Goal: Task Accomplishment & Management: Complete application form

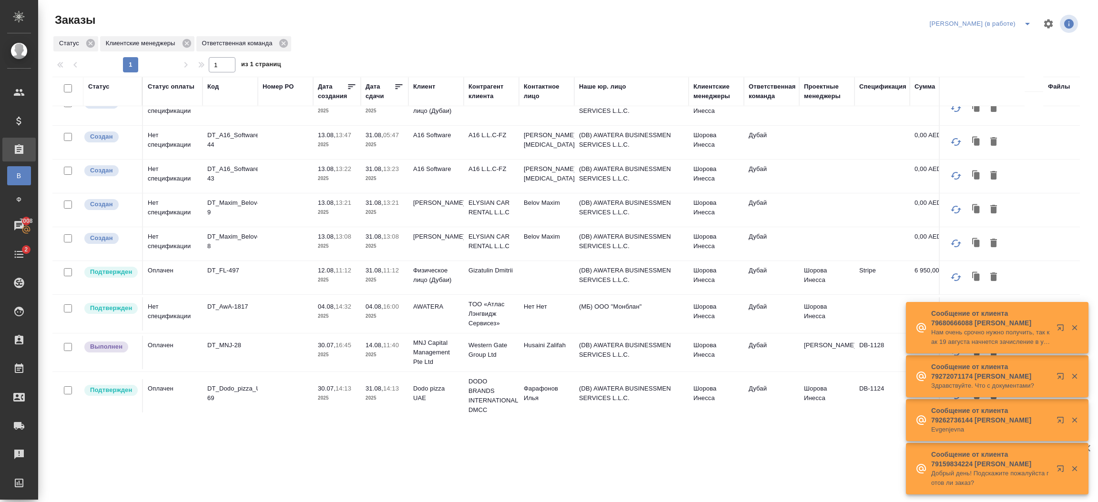
scroll to position [19, 0]
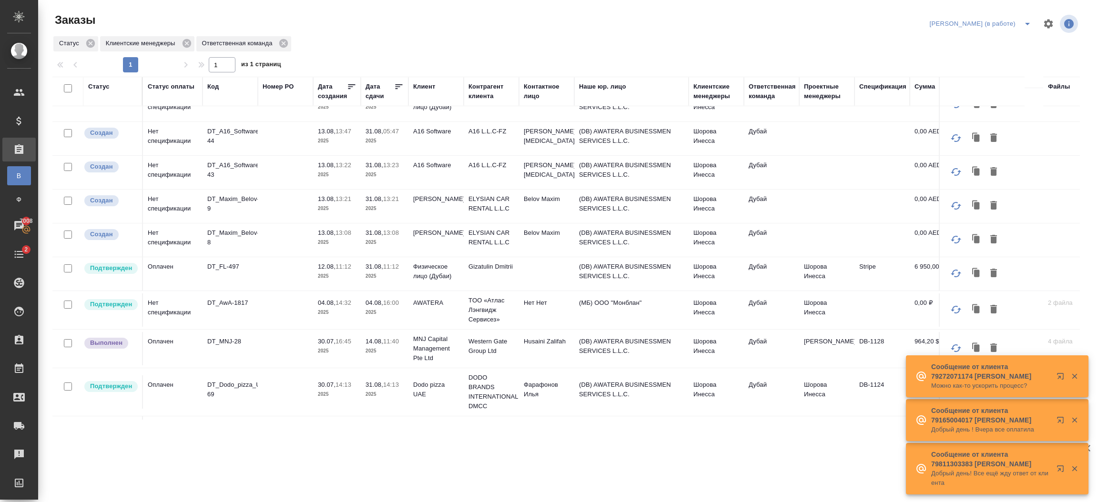
click at [659, 122] on td "(DB) AWATERA BUSINESSMEN SERVICES L.L.C." at bounding box center [631, 104] width 114 height 33
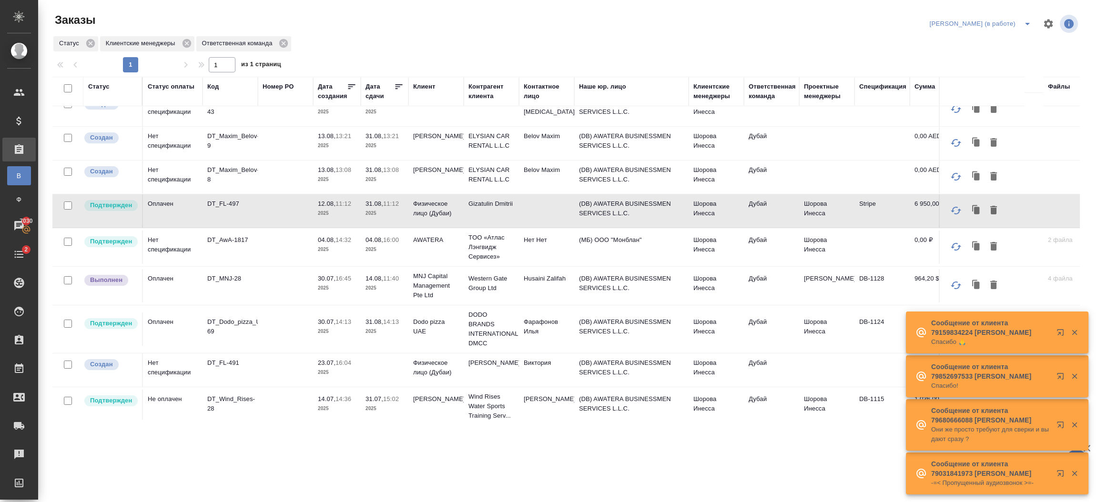
scroll to position [84, 0]
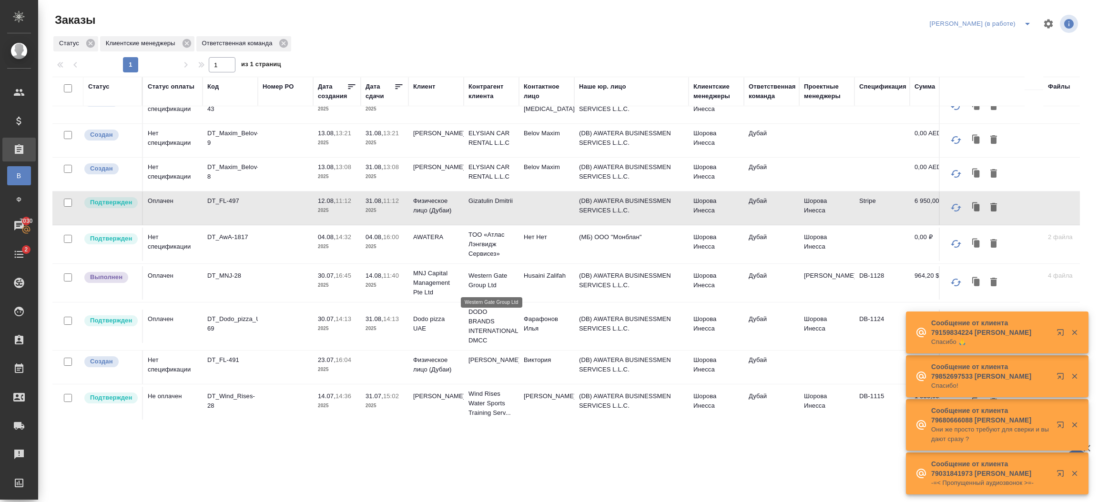
click at [496, 276] on p "Western Gate Group Ltd" at bounding box center [491, 280] width 46 height 19
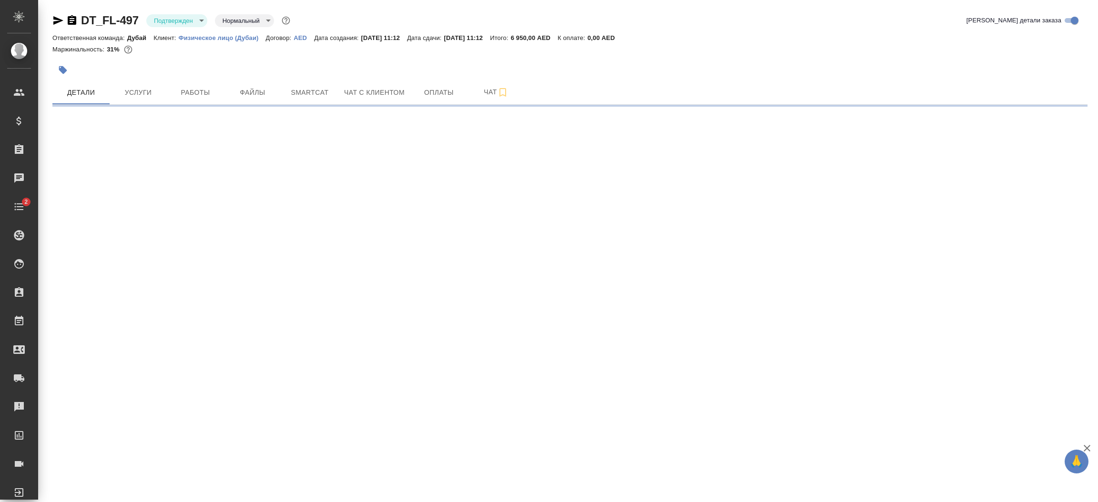
select select "RU"
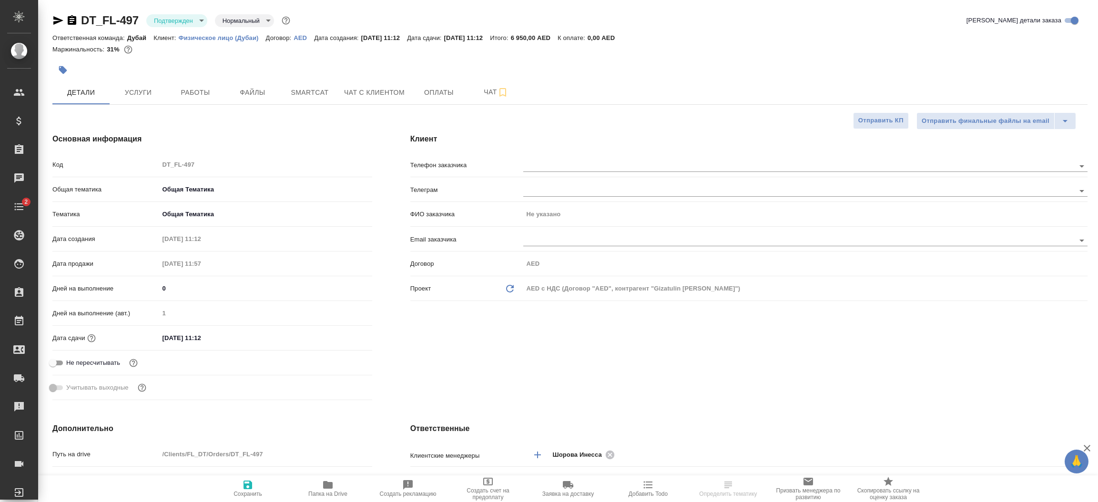
type textarea "x"
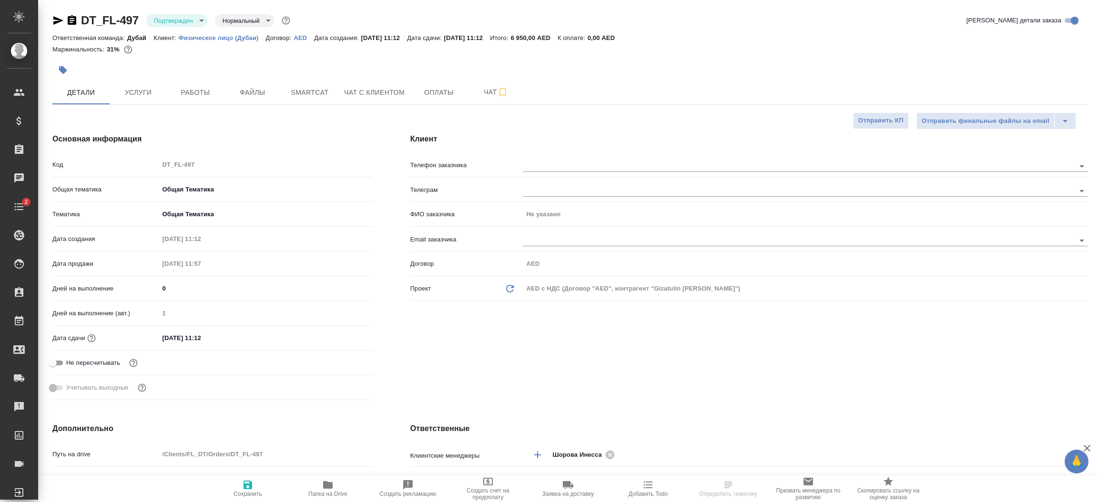
type textarea "x"
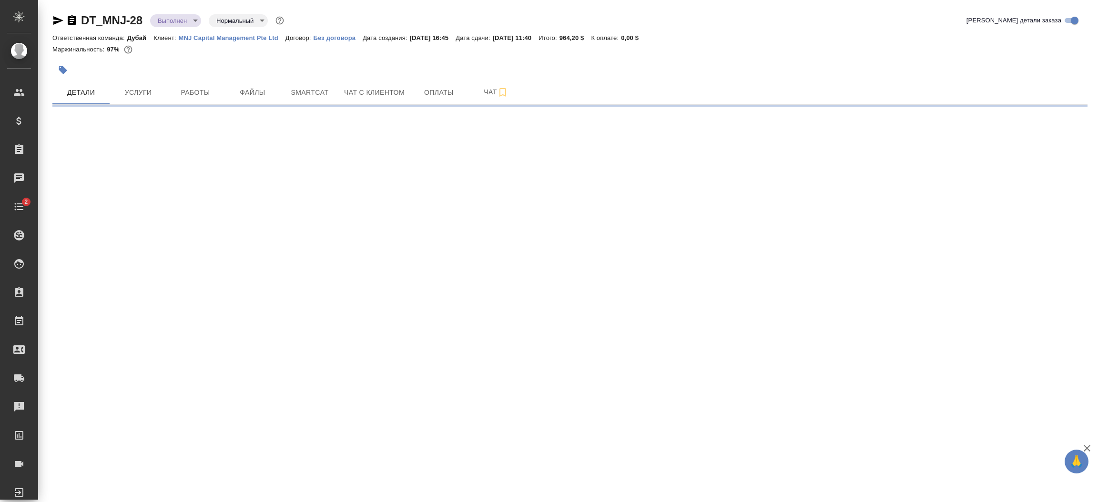
select select "RU"
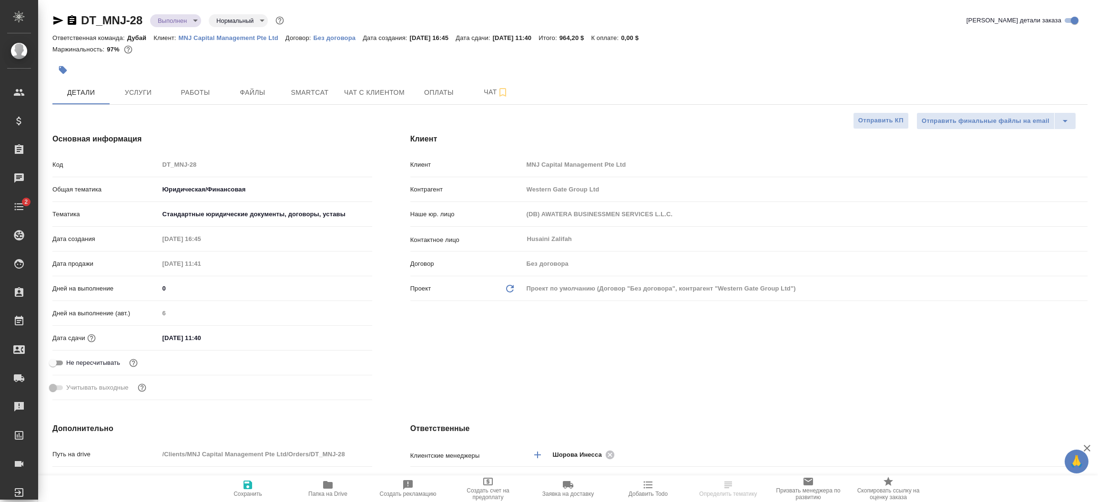
type textarea "x"
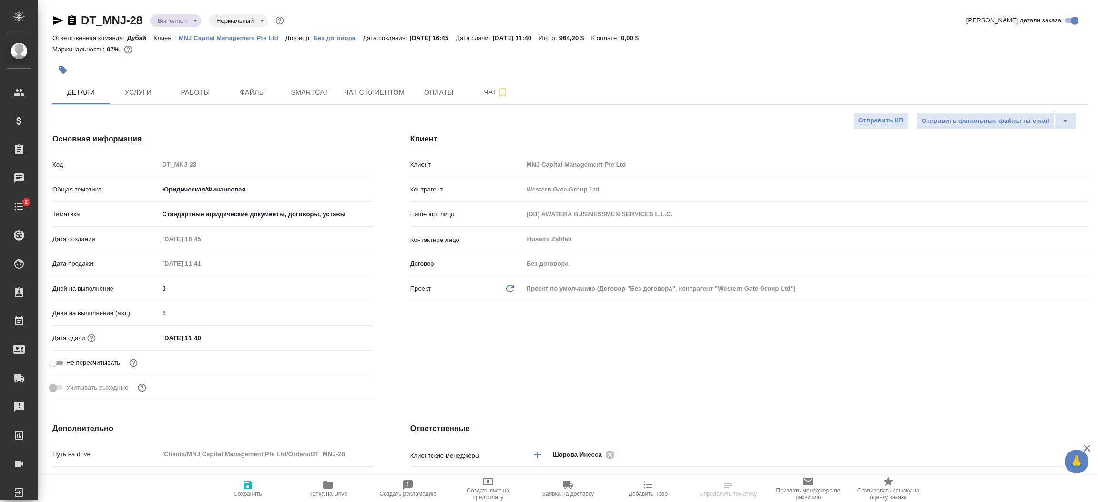
type textarea "x"
click at [332, 490] on icon "button" at bounding box center [327, 484] width 11 height 11
type textarea "x"
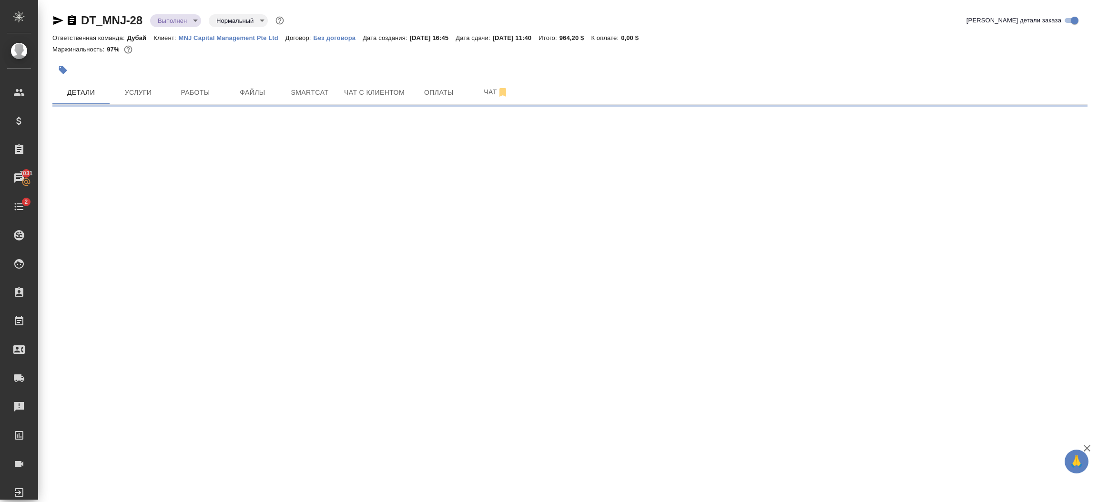
select select "RU"
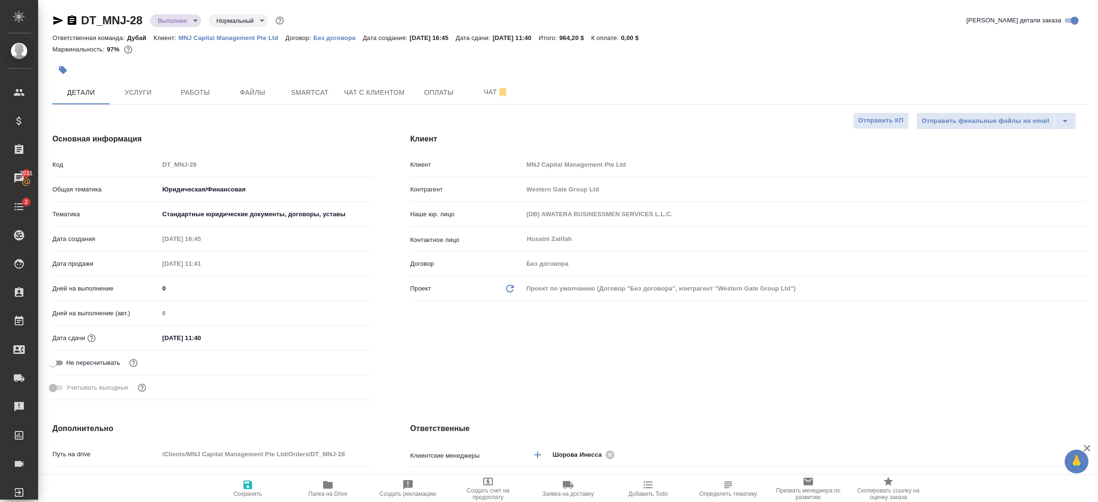
type textarea "x"
click at [231, 41] on link "MNJ Capital Management Pte Ltd" at bounding box center [232, 37] width 107 height 8
type textarea "x"
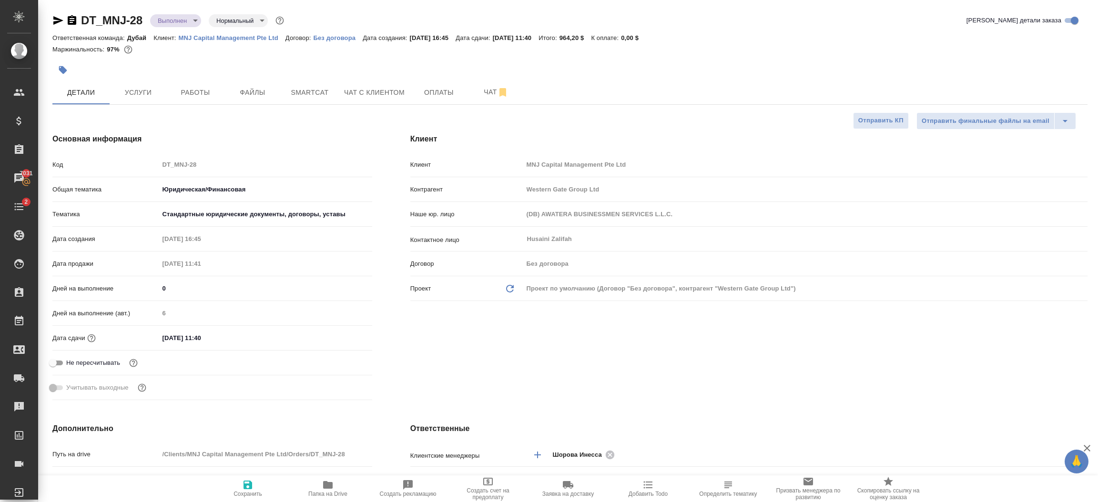
type textarea "x"
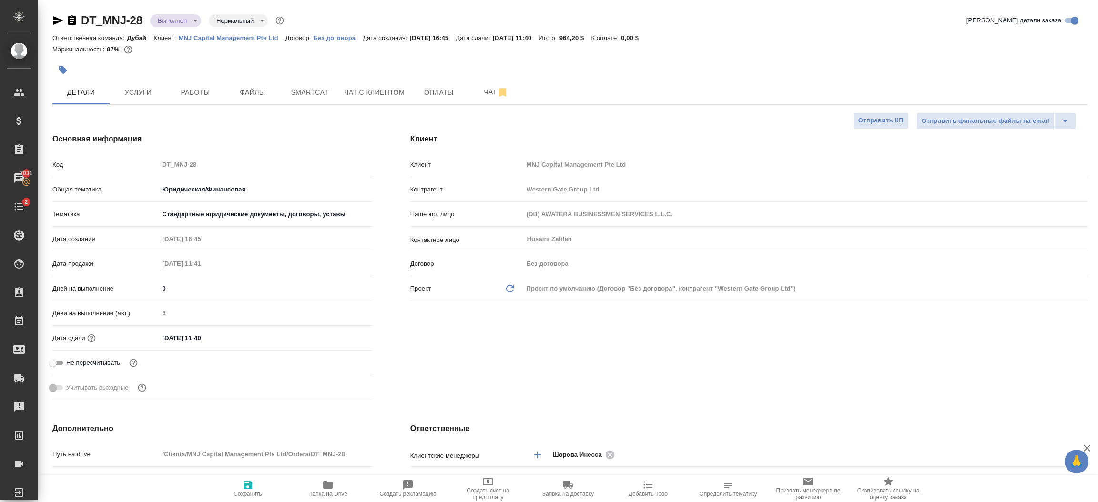
click at [65, 25] on div at bounding box center [64, 20] width 25 height 11
click at [68, 20] on icon "button" at bounding box center [72, 20] width 9 height 10
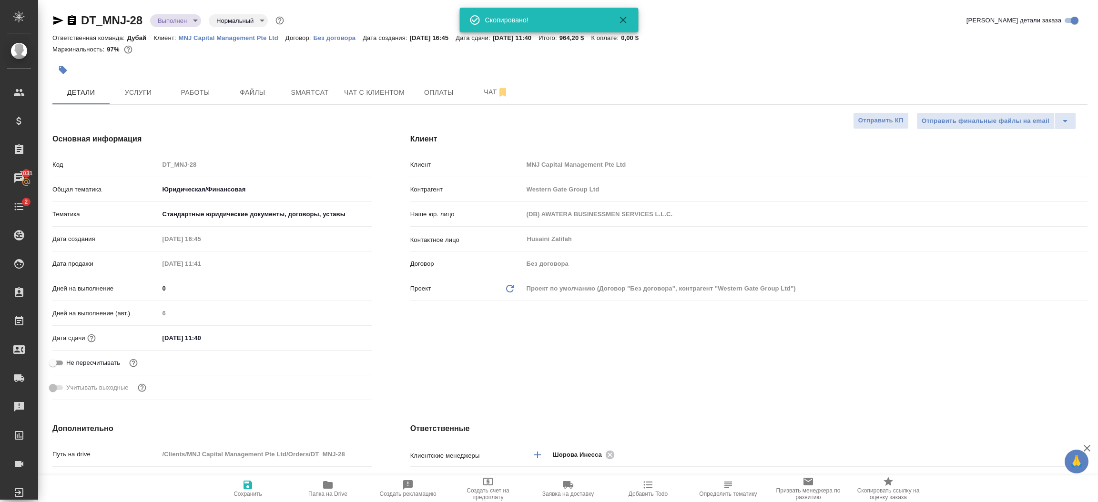
type textarea "x"
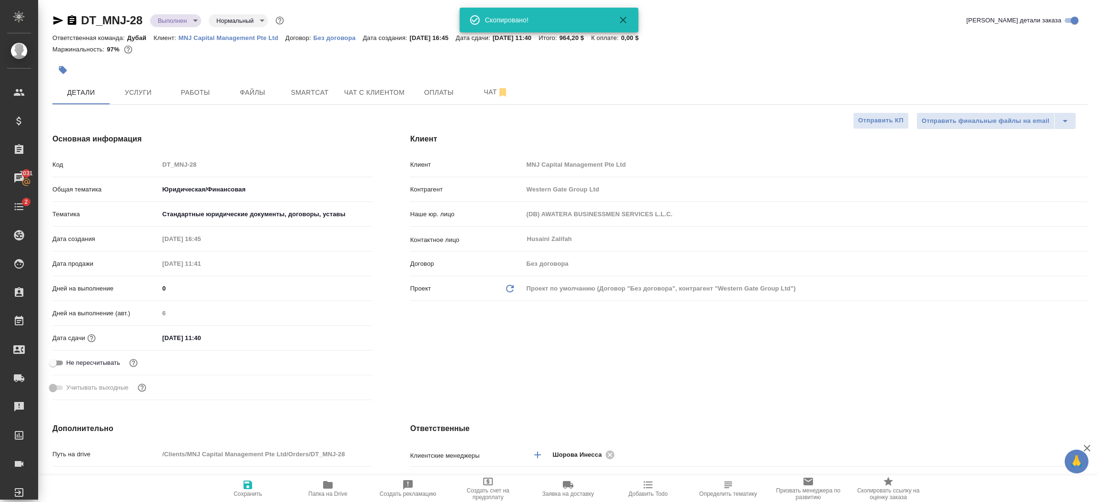
type textarea "x"
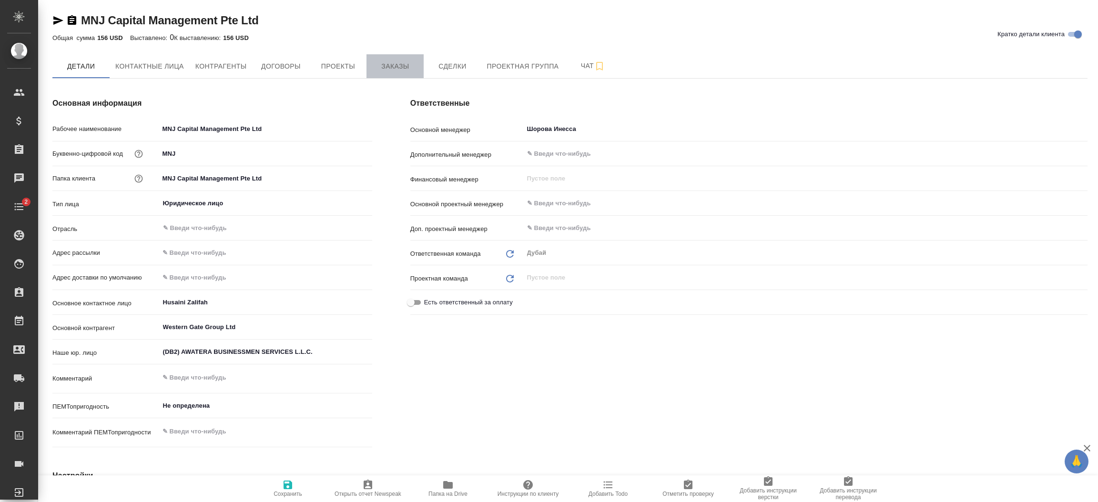
click at [385, 61] on span "Заказы" at bounding box center [395, 67] width 46 height 12
type textarea "x"
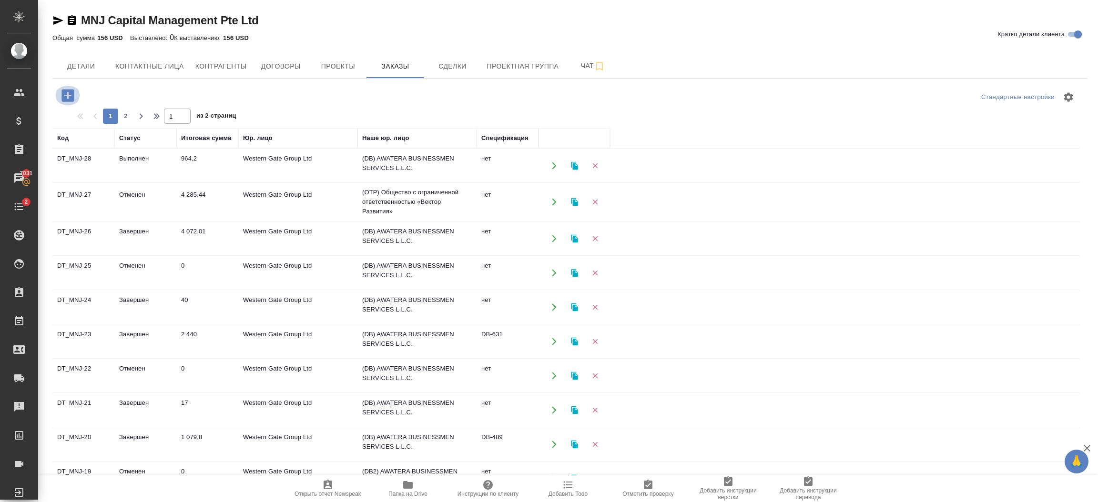
click at [67, 92] on icon "button" at bounding box center [68, 95] width 17 height 17
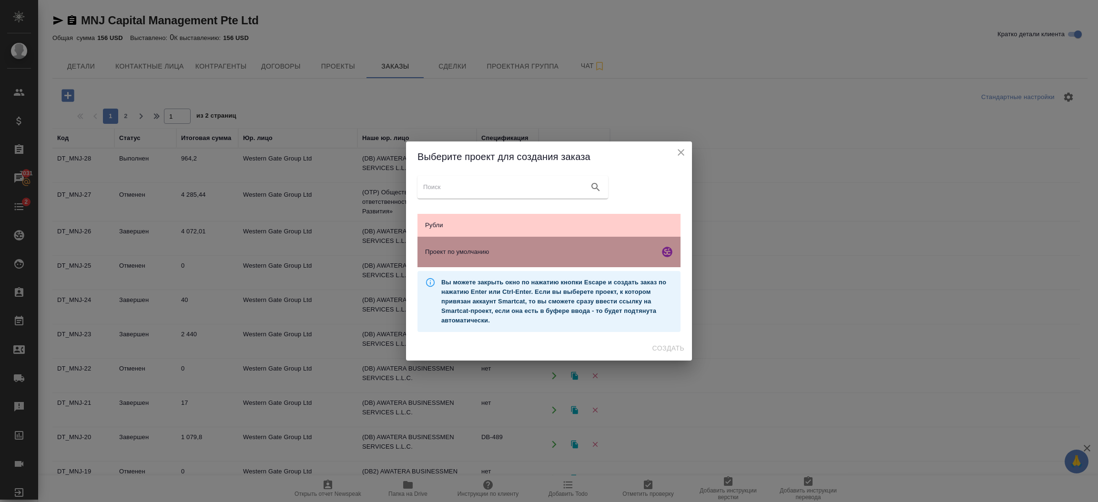
click at [481, 252] on span "Проект по умолчанию" at bounding box center [540, 252] width 231 height 10
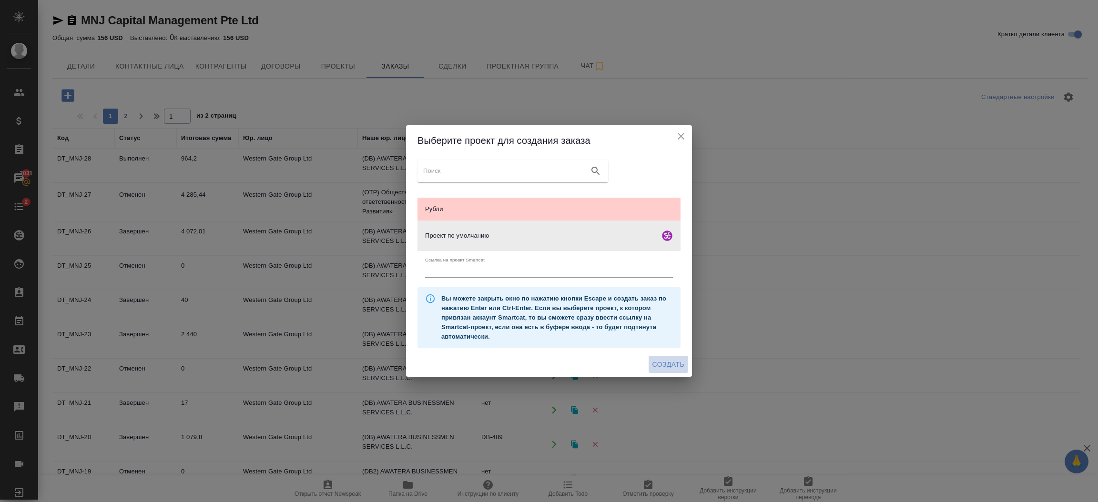
click at [670, 362] on span "Создать" at bounding box center [668, 365] width 32 height 12
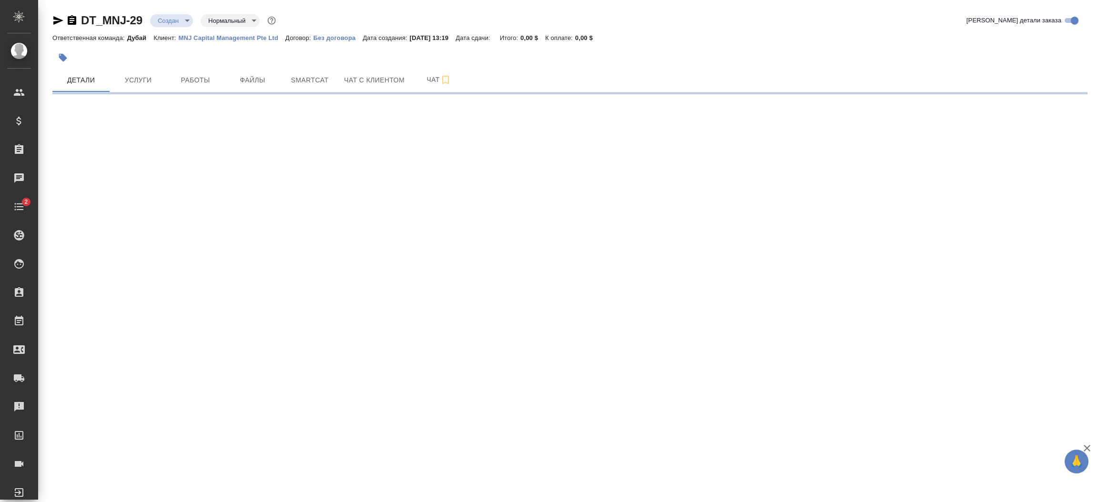
select select "RU"
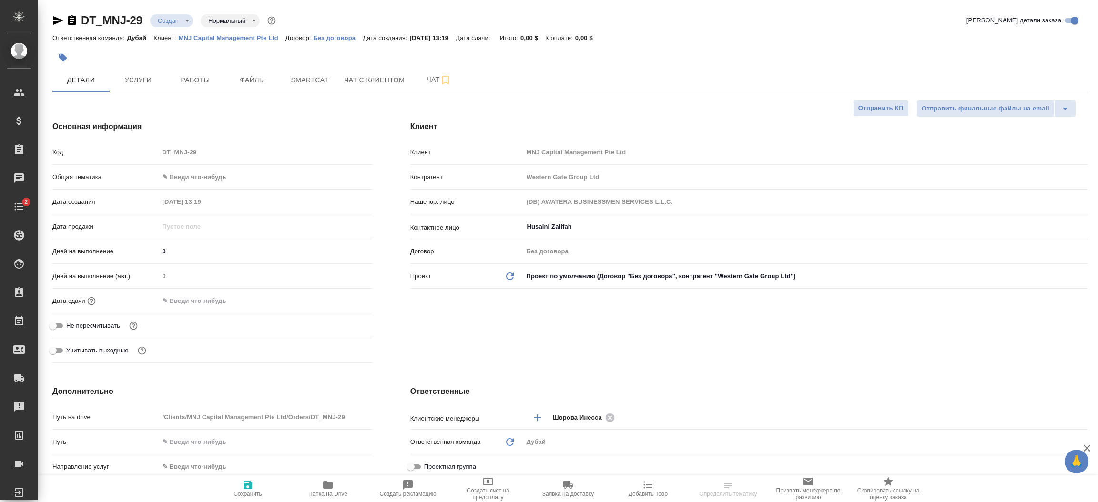
type textarea "x"
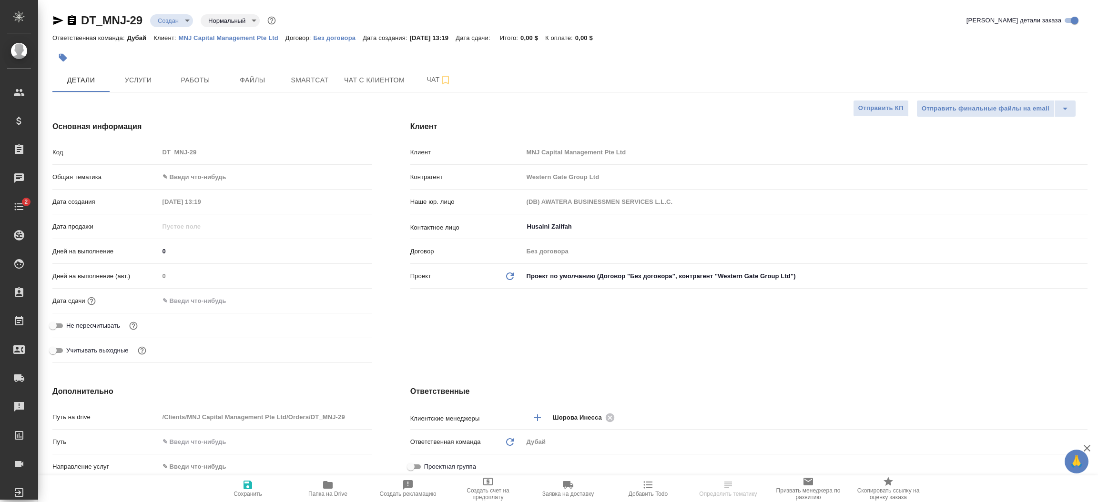
type textarea "x"
click at [451, 331] on div "Клиент Клиент MNJ Capital Management Pte Ltd Контрагент Western Gate Group Ltd …" at bounding box center [748, 244] width 715 height 284
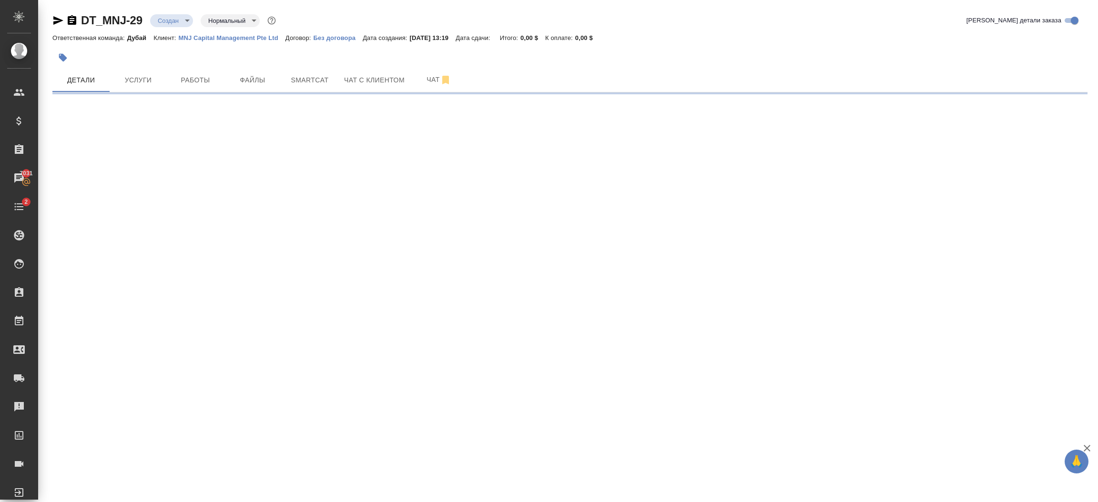
select select "RU"
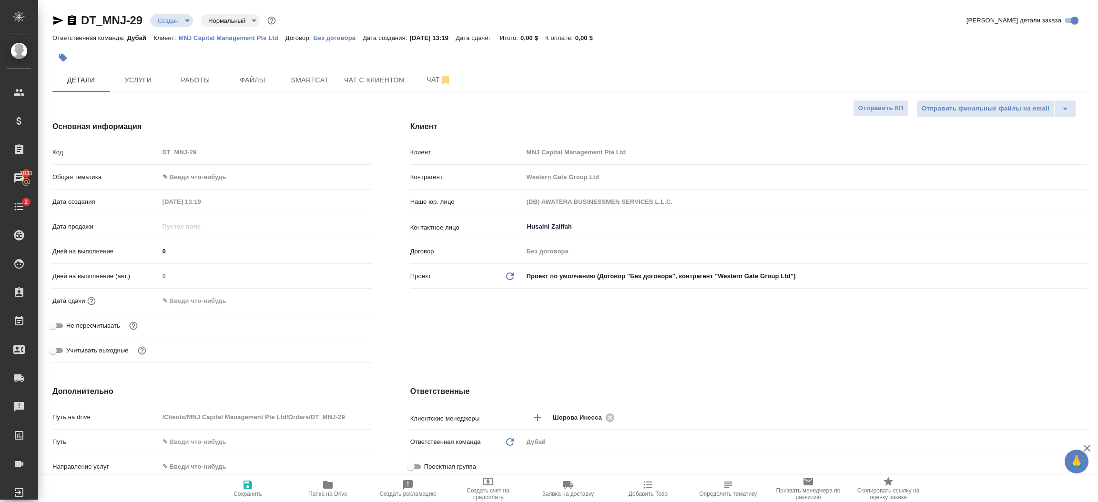
type textarea "x"
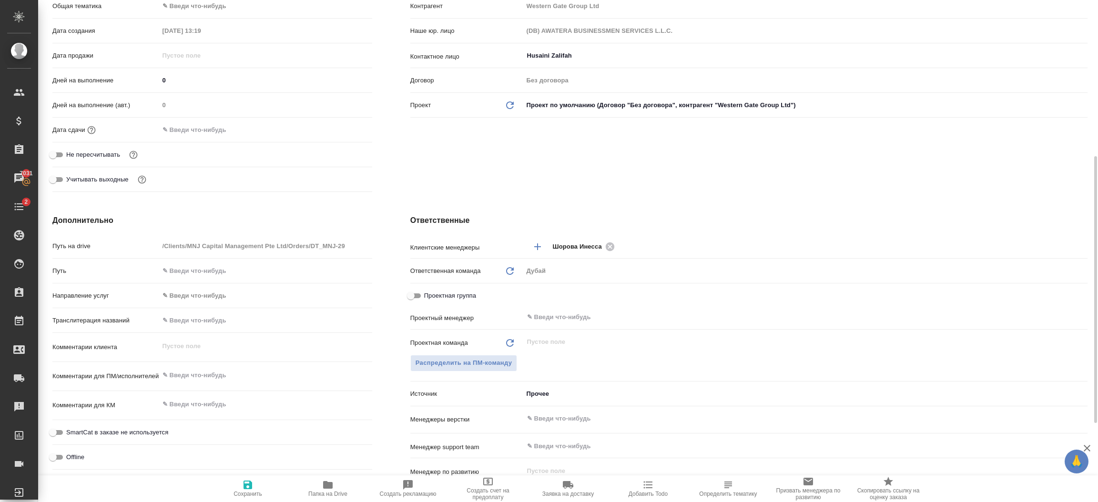
scroll to position [214, 0]
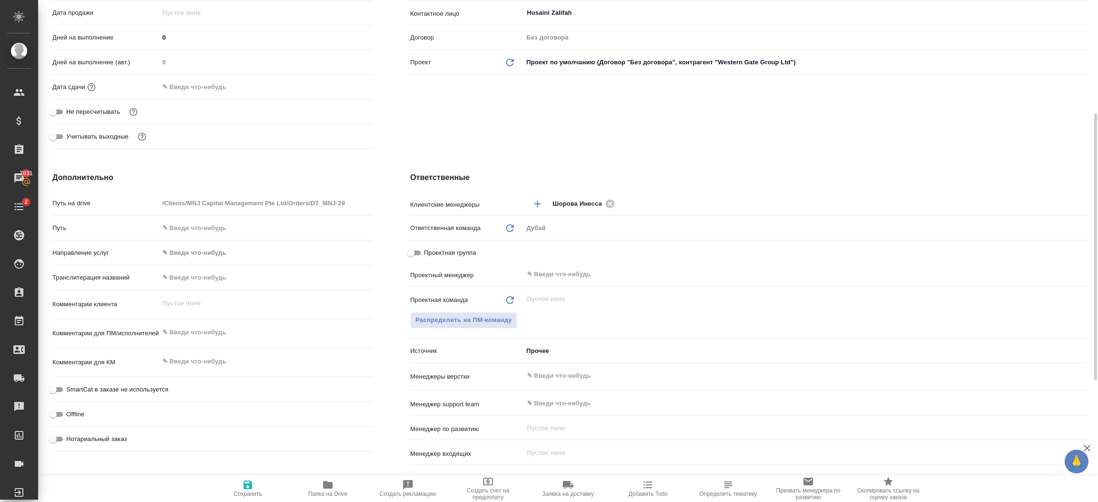
type textarea "x"
click at [211, 337] on textarea at bounding box center [266, 333] width 212 height 16
paste textarea "We have 1 more doc to translate, legalized and make 2 copies, please advise the…"
type textarea "x"
type textarea "We have 1 more doc to translate, legalized and make 2 copies, please advise the…"
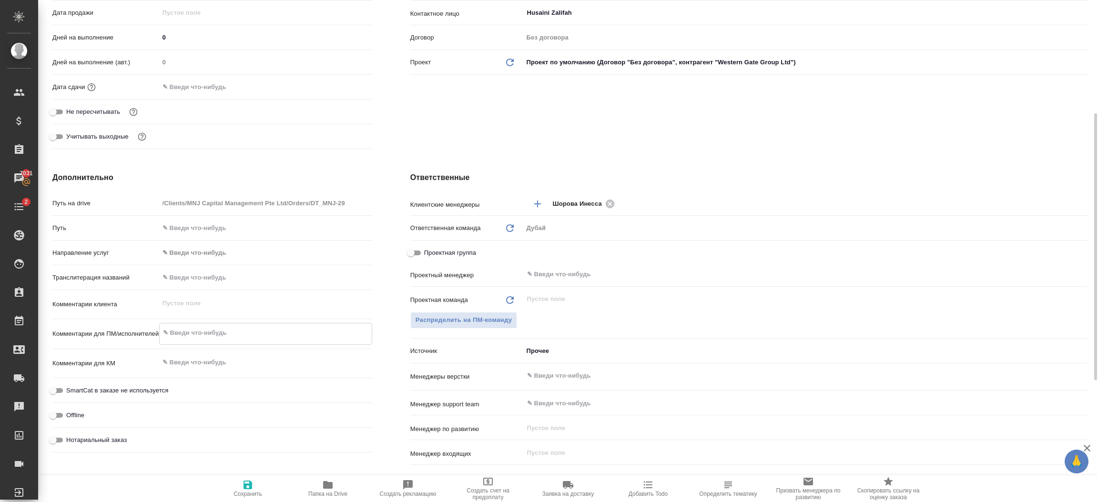
type textarea "x"
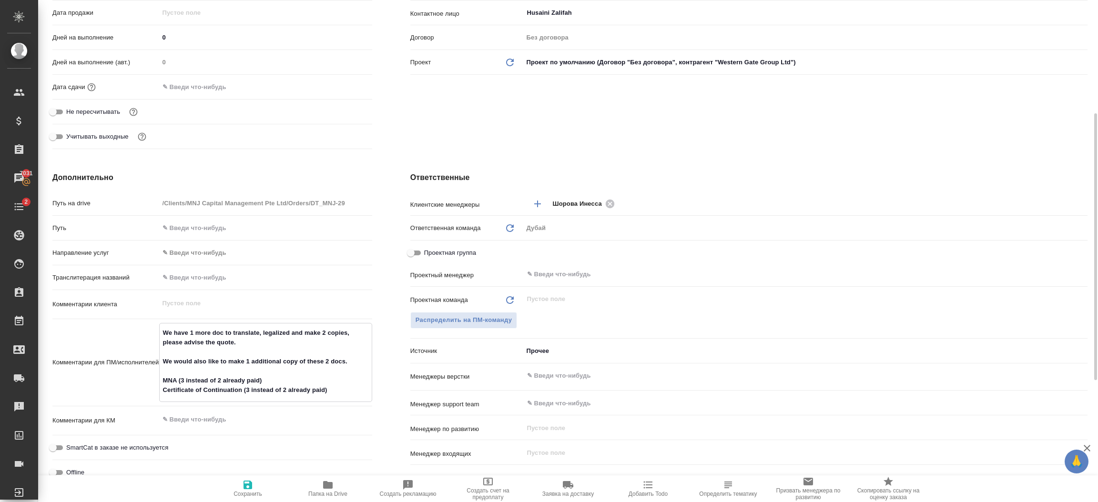
type textarea "We have 1 more doc to translate, legalized and make 2 copies, please advise the…"
type textarea "x"
click at [245, 488] on icon "button" at bounding box center [248, 485] width 9 height 9
type textarea "x"
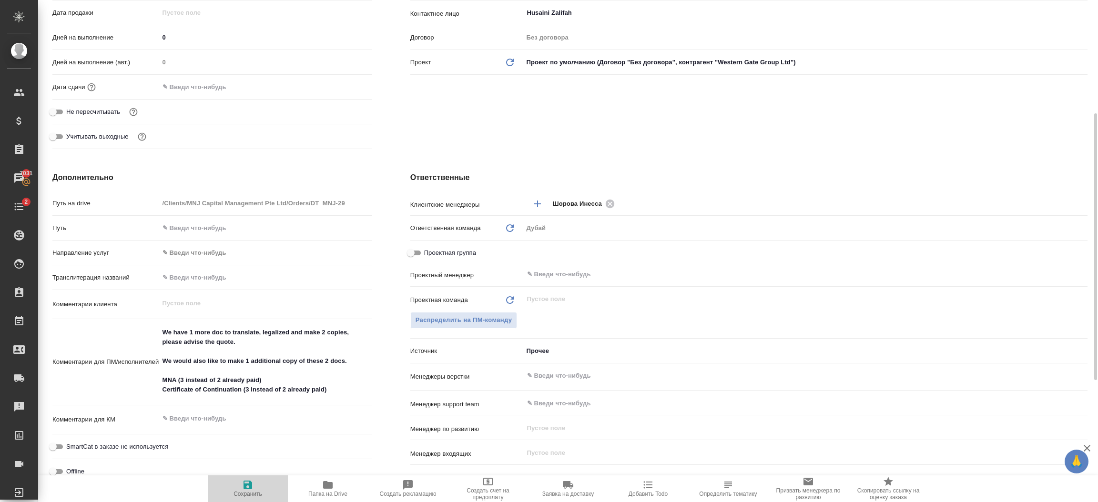
type textarea "x"
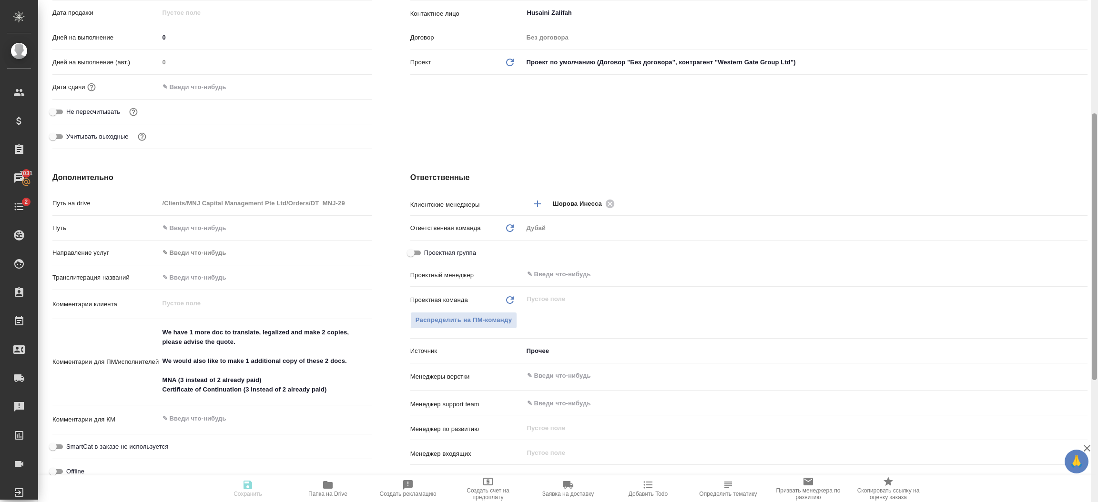
type textarea "x"
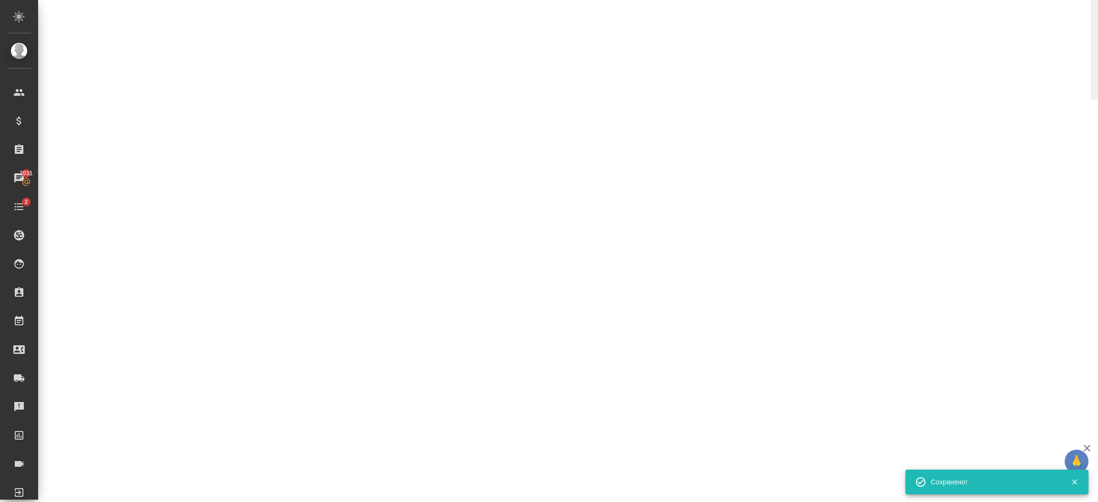
select select "RU"
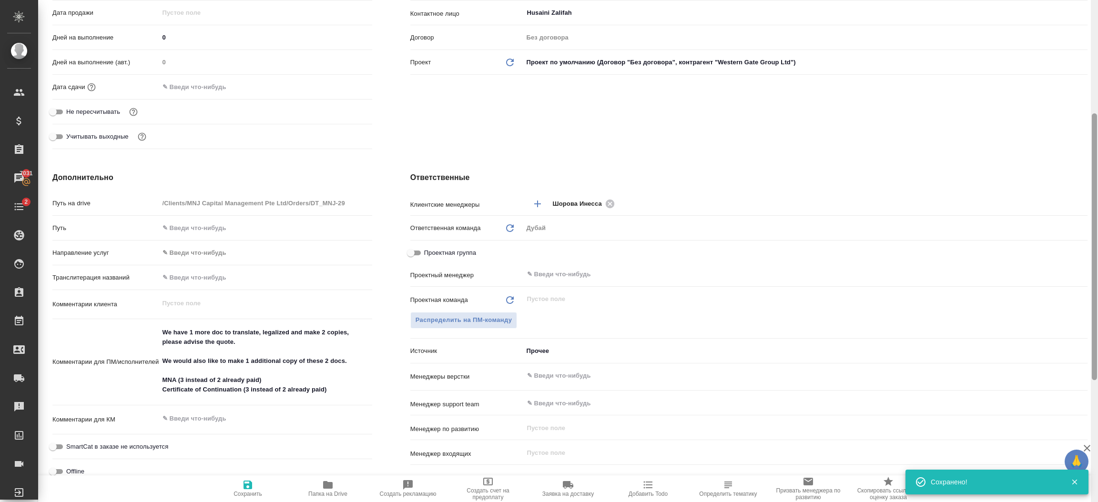
type textarea "x"
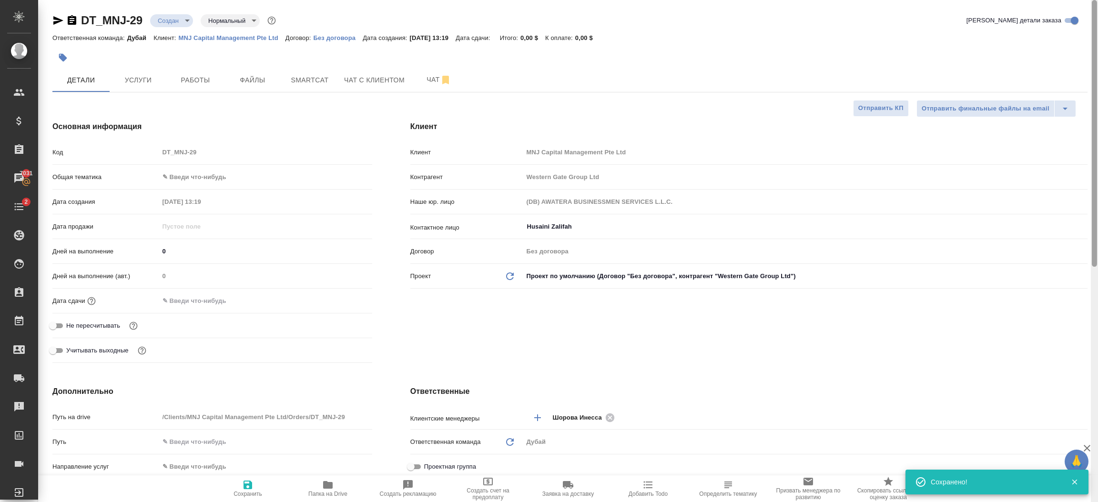
click at [1096, 84] on div at bounding box center [1094, 251] width 7 height 503
click at [265, 81] on span "Файлы" at bounding box center [253, 80] width 46 height 12
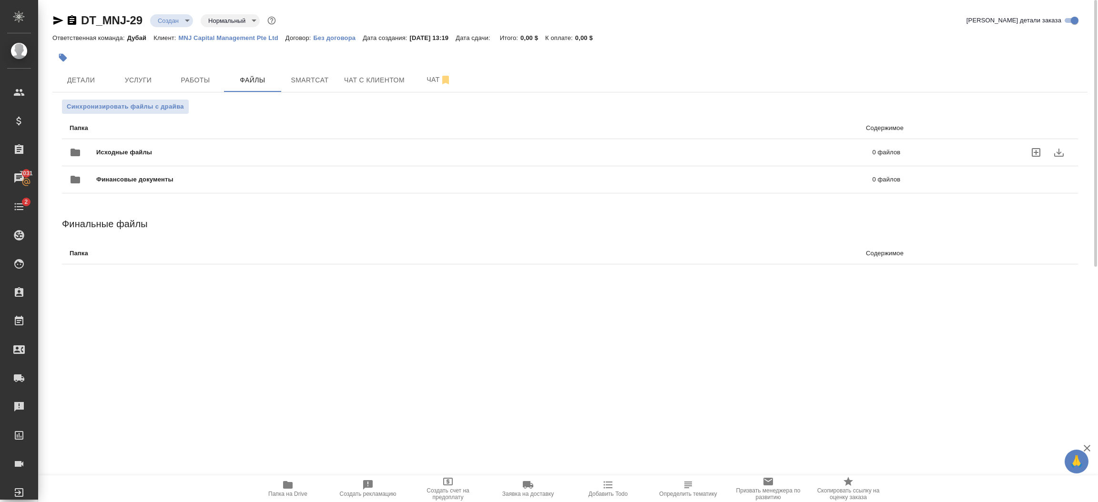
click at [1037, 148] on icon "uploadFiles" at bounding box center [1036, 152] width 9 height 9
click at [0, 0] on input "uploadFiles" at bounding box center [0, 0] width 0 height 0
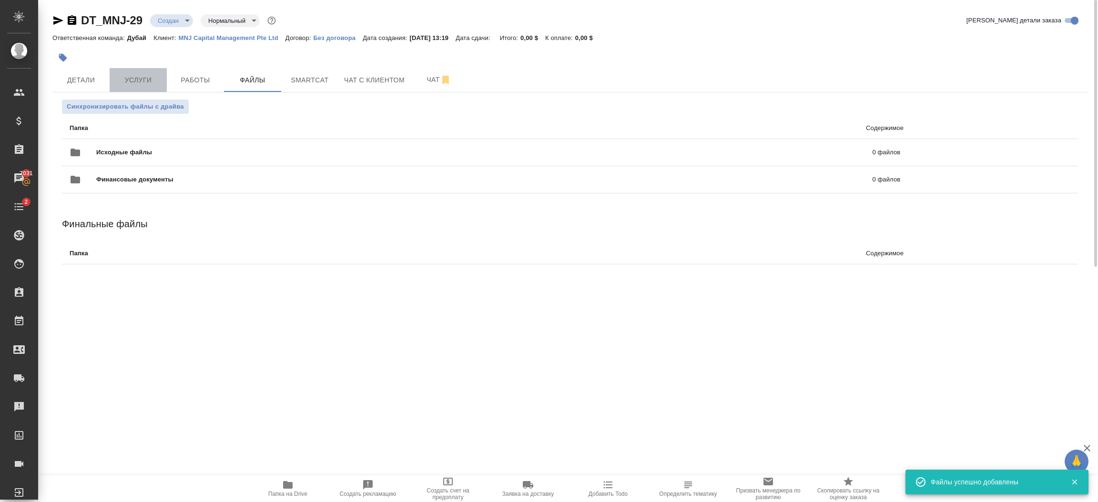
click at [142, 74] on span "Услуги" at bounding box center [138, 80] width 46 height 12
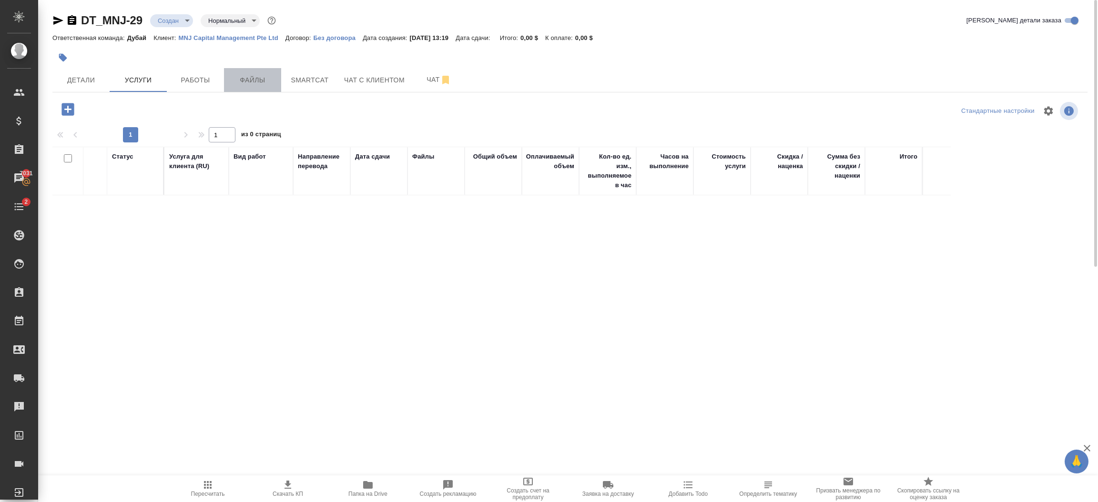
click at [248, 79] on span "Файлы" at bounding box center [253, 80] width 46 height 12
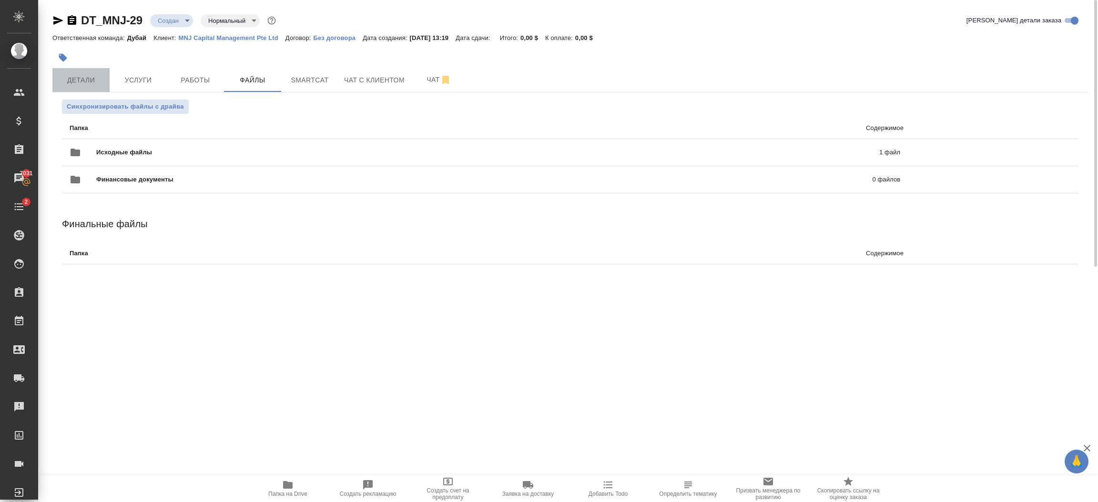
click at [87, 84] on span "Детали" at bounding box center [81, 80] width 46 height 12
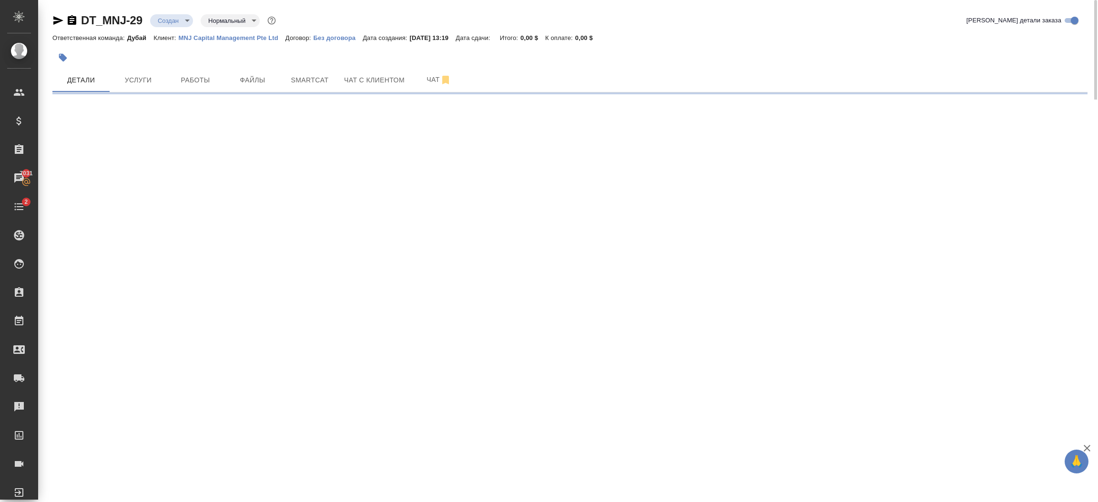
select select "RU"
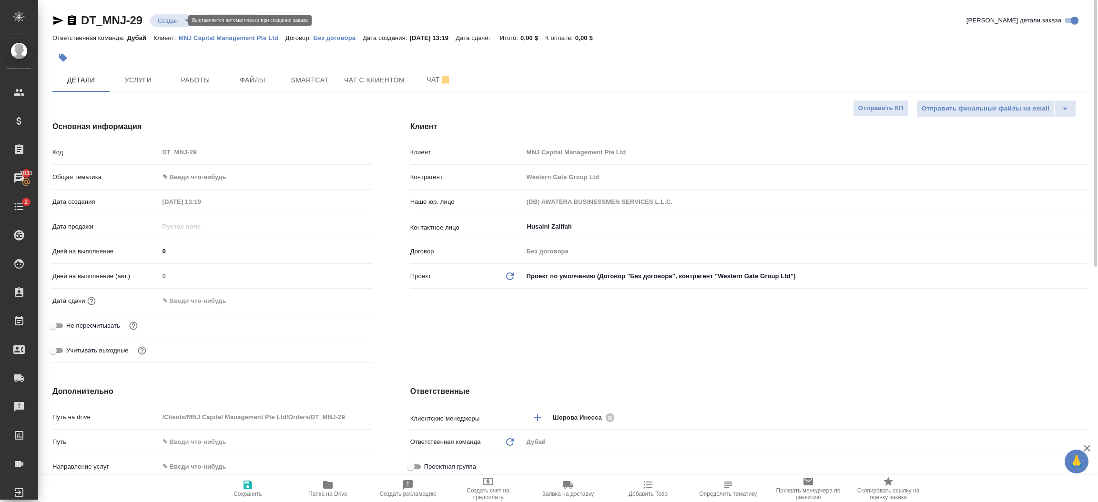
type textarea "x"
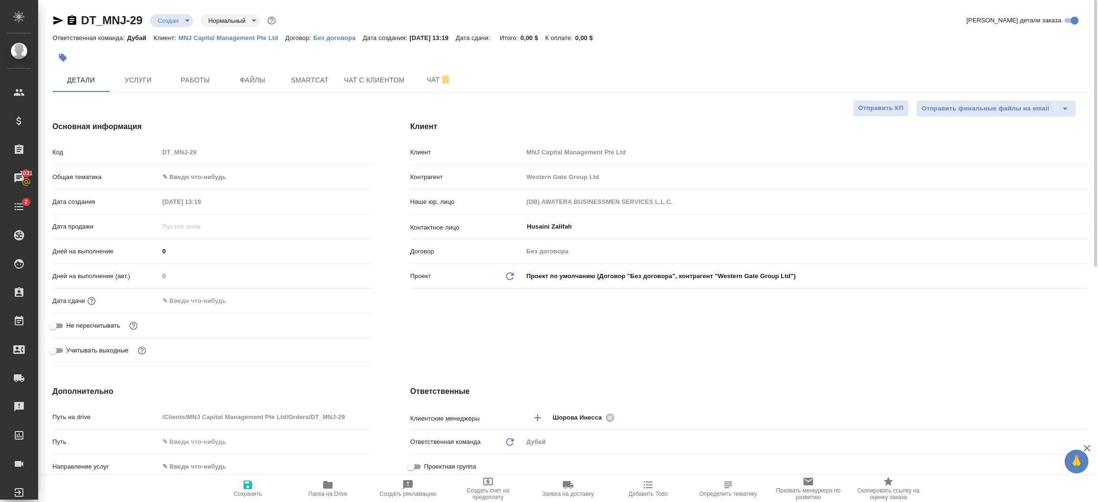
type textarea "x"
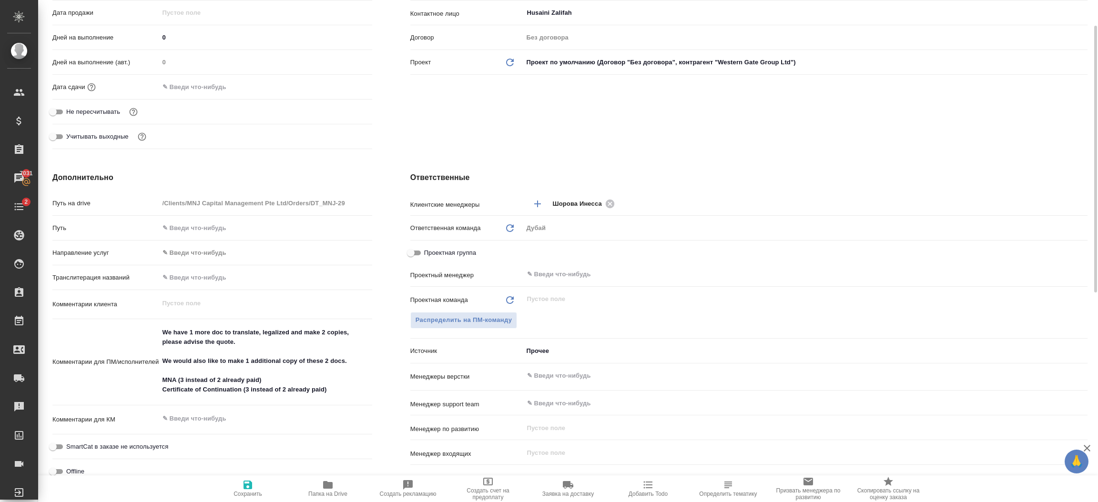
scroll to position [243, 0]
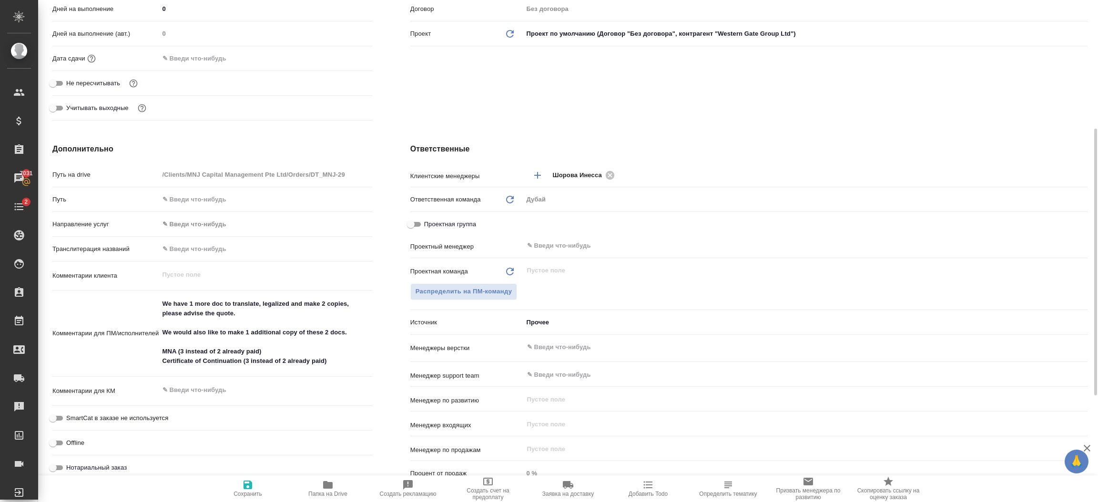
type textarea "x"
click at [361, 357] on textarea "We have 1 more doc to translate, legalized and make 2 copies, please advise the…" at bounding box center [265, 332] width 213 height 73
click at [361, 357] on textarea "We have 1 more doc to translate, legalized and make 2 copies, please advise the…" at bounding box center [266, 332] width 212 height 73
click at [361, 333] on textarea "We have 1 more doc to translate, legalized and make 2 copies, please advise the…" at bounding box center [266, 332] width 212 height 73
click at [163, 333] on textarea "We have 1 more doc to translate, legalized and make 2 copies, please advise the…" at bounding box center [266, 332] width 212 height 73
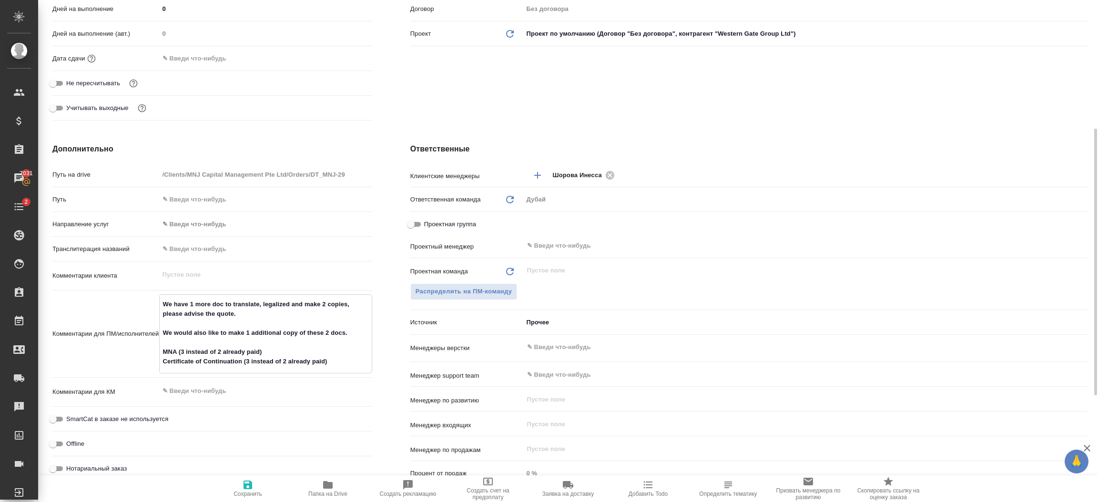
type textarea "x"
type textarea "We have 1 more doc to translate, legalized and make 2 copies, please advise the…"
type textarea "x"
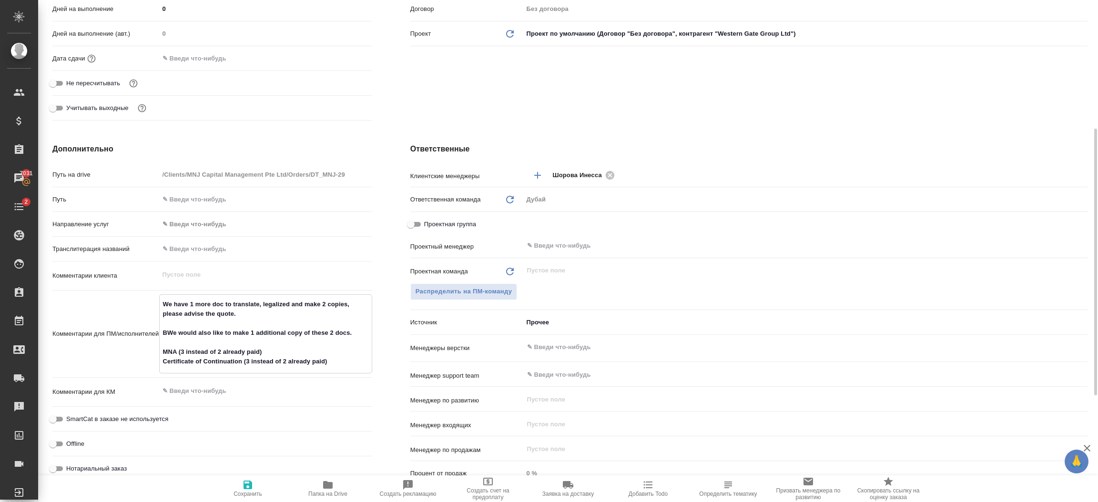
type textarea "We have 1 more doc to translate, legalized and make 2 copies, please advise the…"
type textarea "x"
type textarea "We have 1 more doc to translate, legalized and make 2 copies, please advise the…"
type textarea "x"
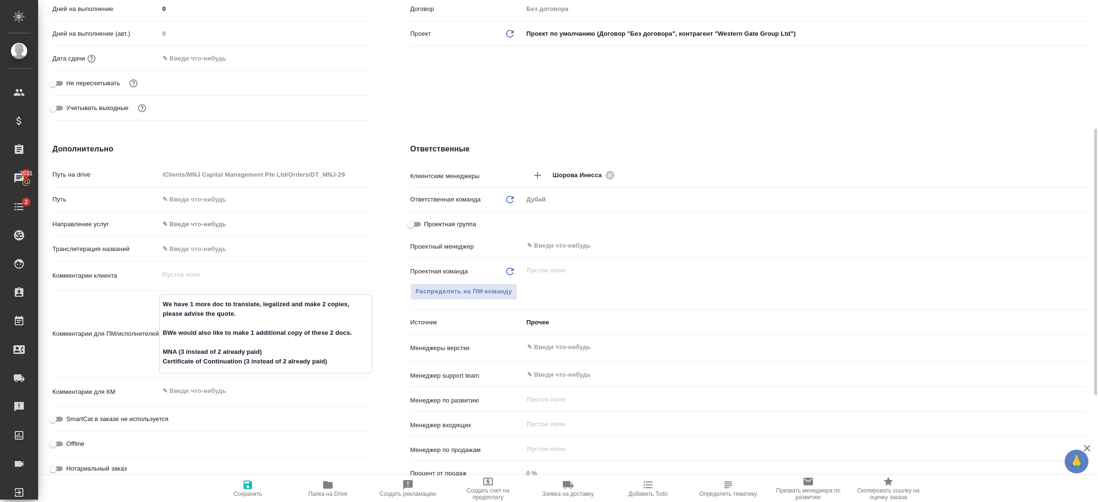
type textarea "x"
type textarea "We have 1 more doc to translate, legalized and make 2 copies, please advise the…"
type textarea "x"
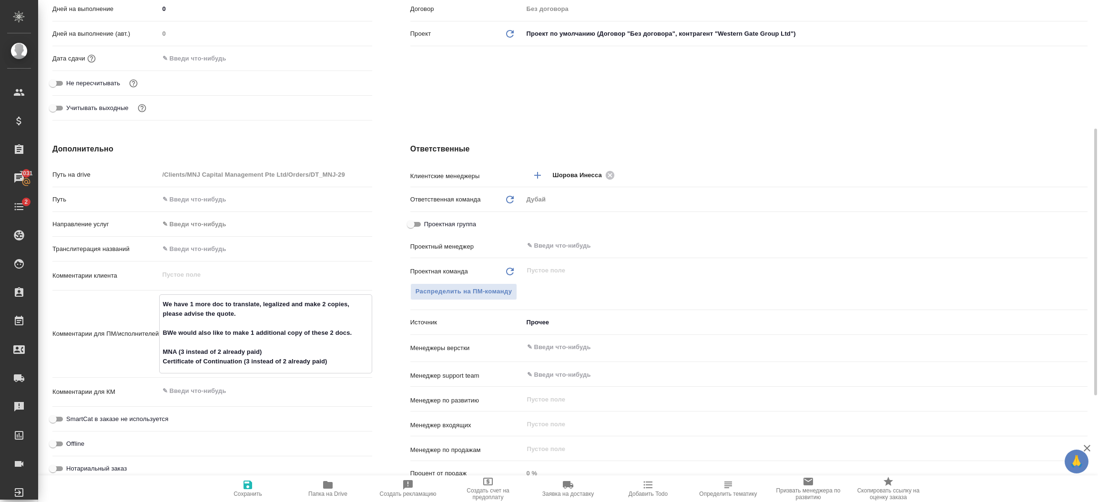
type textarea "x"
type textarea "We have 1 more doc to translate, legalized and make 2 copies, please advise the…"
type textarea "x"
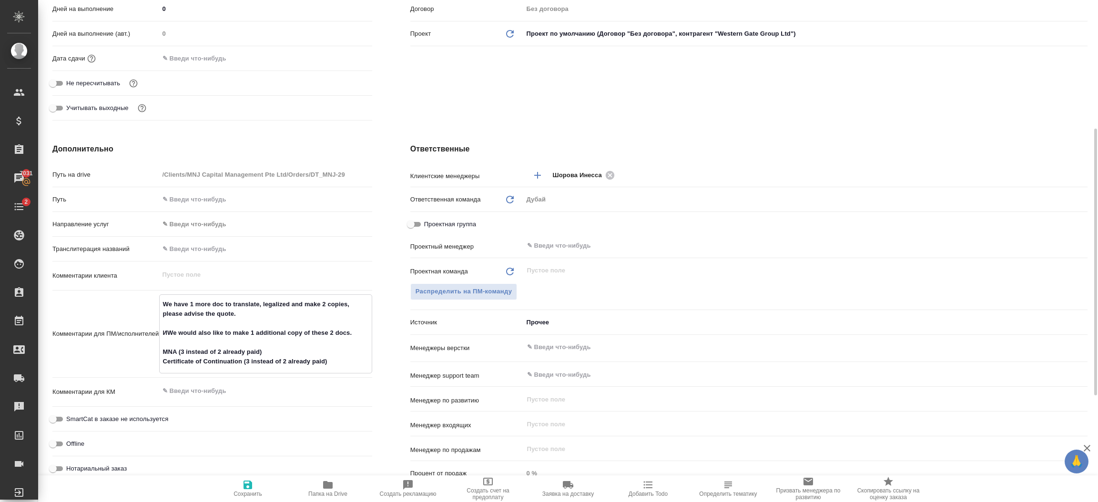
type textarea "x"
type textarea "We have 1 more doc to translate, legalized and make 2 copies, please advise the…"
type textarea "x"
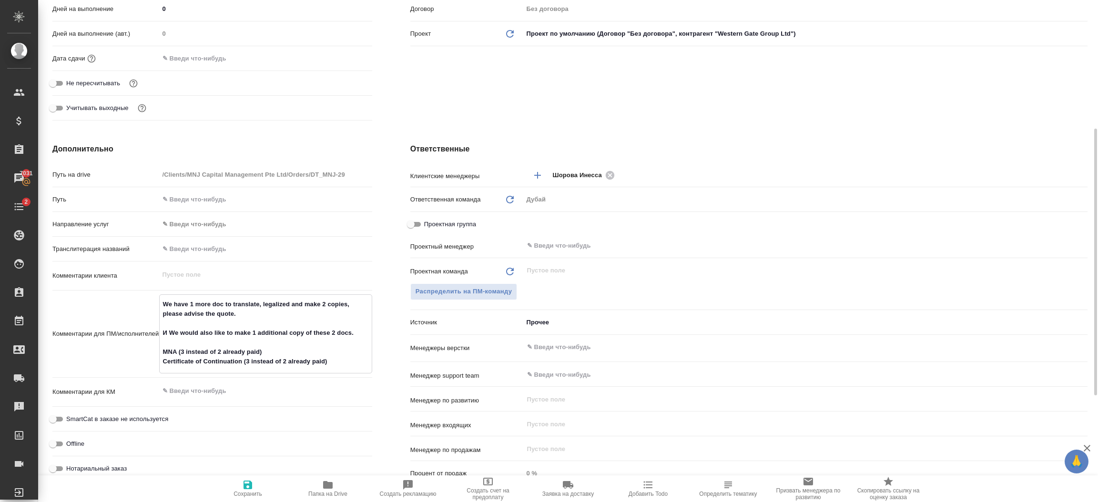
type textarea "We have 1 more doc to translate, legalized and make 2 copies, please advise the…"
type textarea "x"
type textarea "We have 1 more doc to translate, legalized and make 2 copies, please advise the…"
type textarea "x"
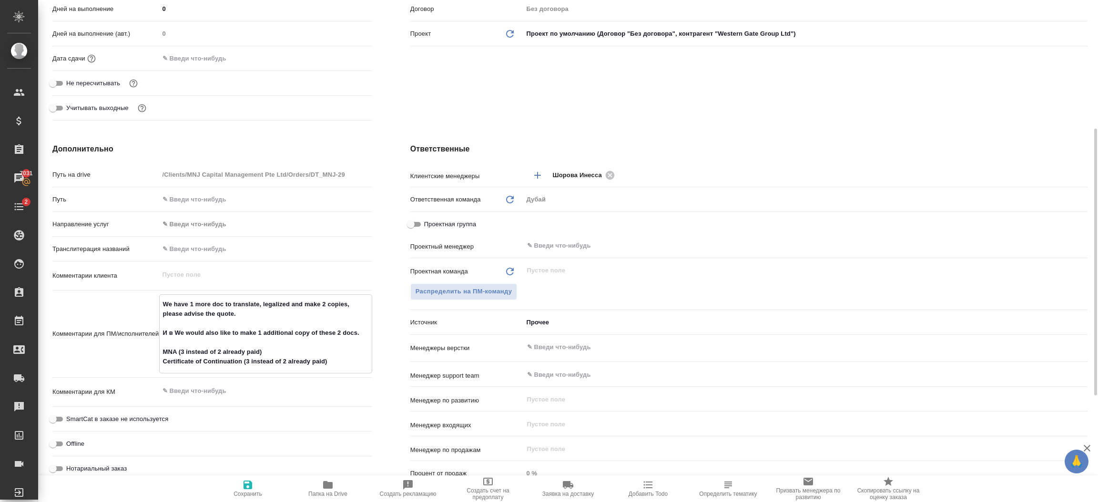
type textarea "x"
type textarea "We have 1 more doc to translate, legalized and make 2 copies, please advise the…"
type textarea "x"
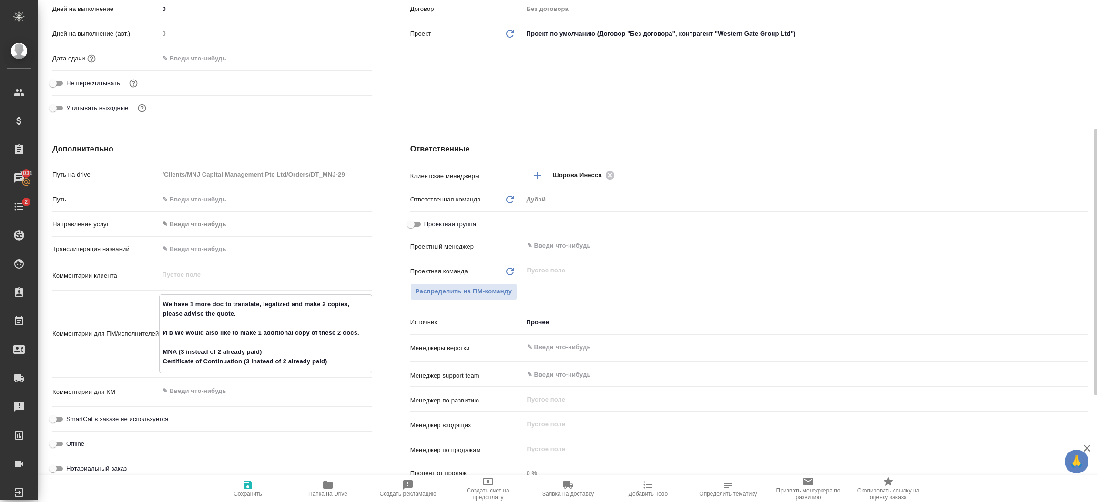
type textarea "x"
type textarea "We have 1 more doc to translate, legalized and make 2 copies, please advise the…"
type textarea "x"
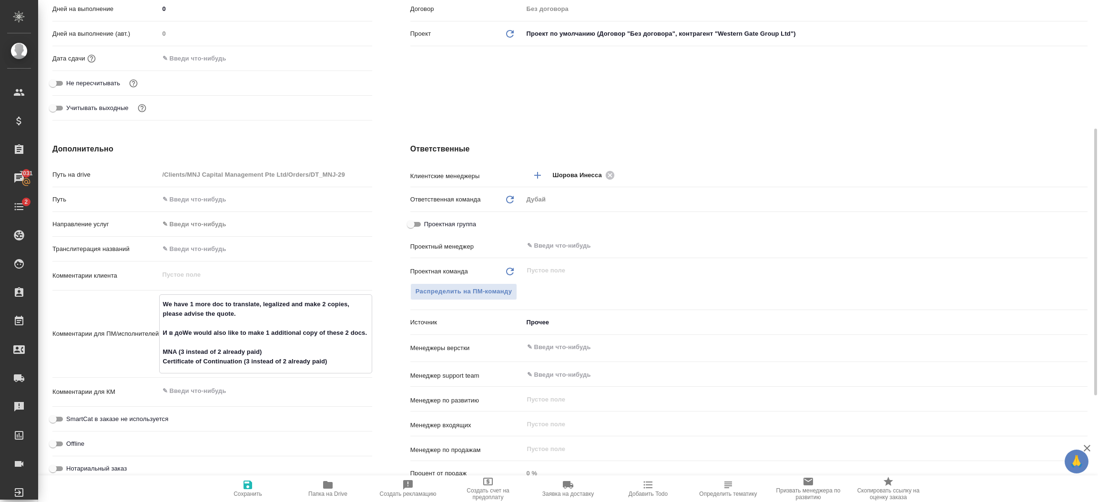
type textarea "x"
type textarea "We have 1 more doc to translate, legalized and make 2 copies, please advise the…"
type textarea "x"
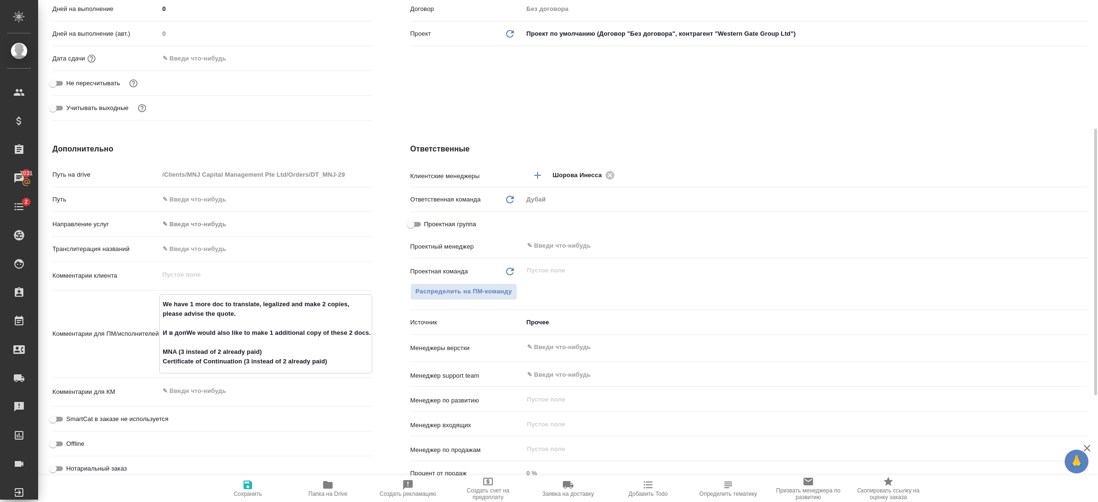
type textarea "We have 1 more doc to translate, legalized and make 2 copies, please advise the…"
type textarea "x"
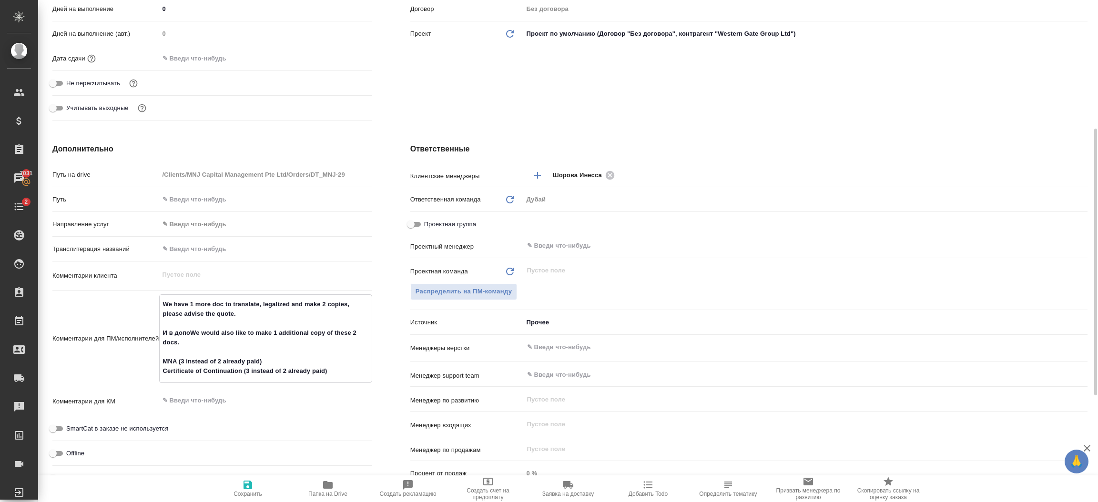
type textarea "x"
type textarea "We have 1 more doc to translate, legalized and make 2 copies, please advise the…"
type textarea "x"
type textarea "We have 1 more doc to translate, legalized and make 2 copies, please advise the…"
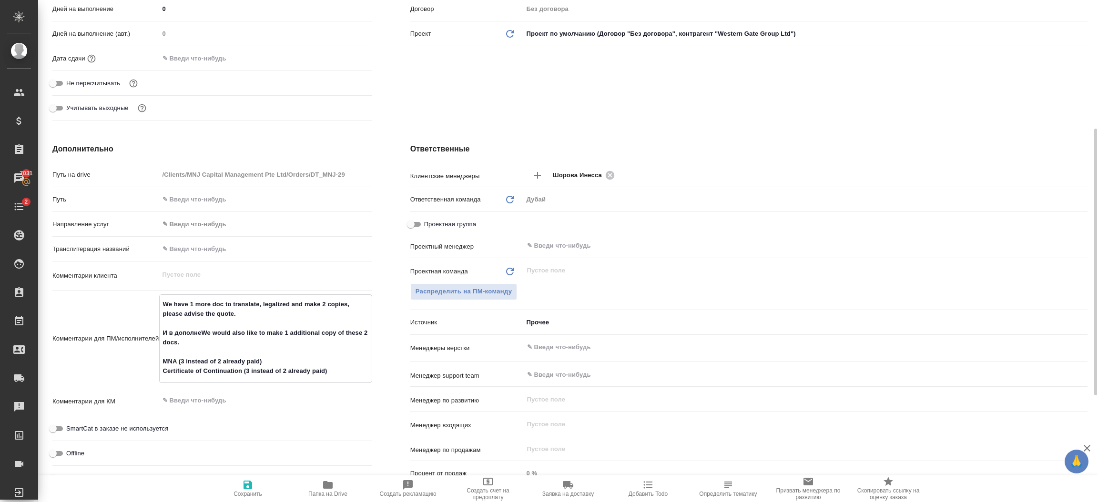
type textarea "x"
type textarea "We have 1 more doc to translate, legalized and make 2 copies, please advise the…"
type textarea "x"
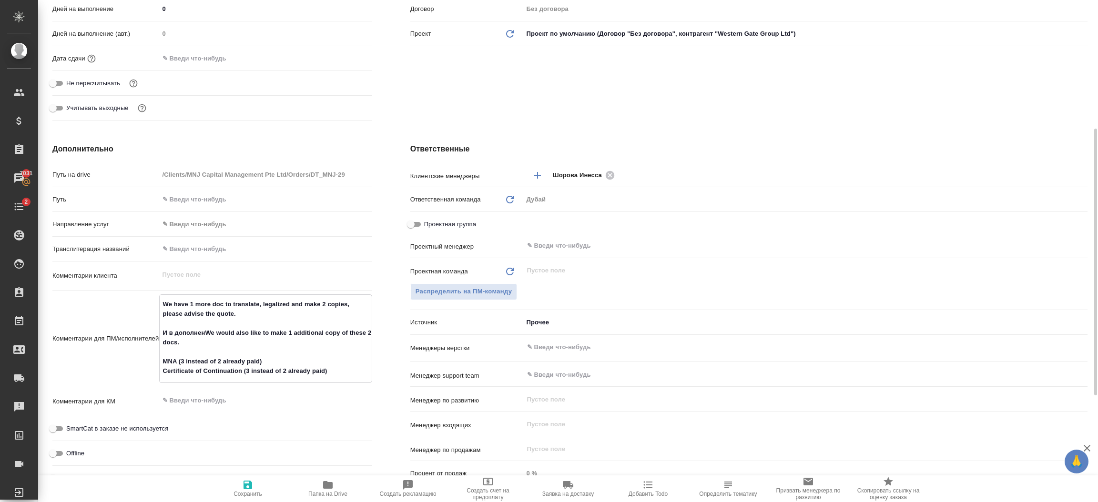
type textarea "x"
type textarea "We have 1 more doc to translate, legalized and make 2 copies, please advise the…"
type textarea "x"
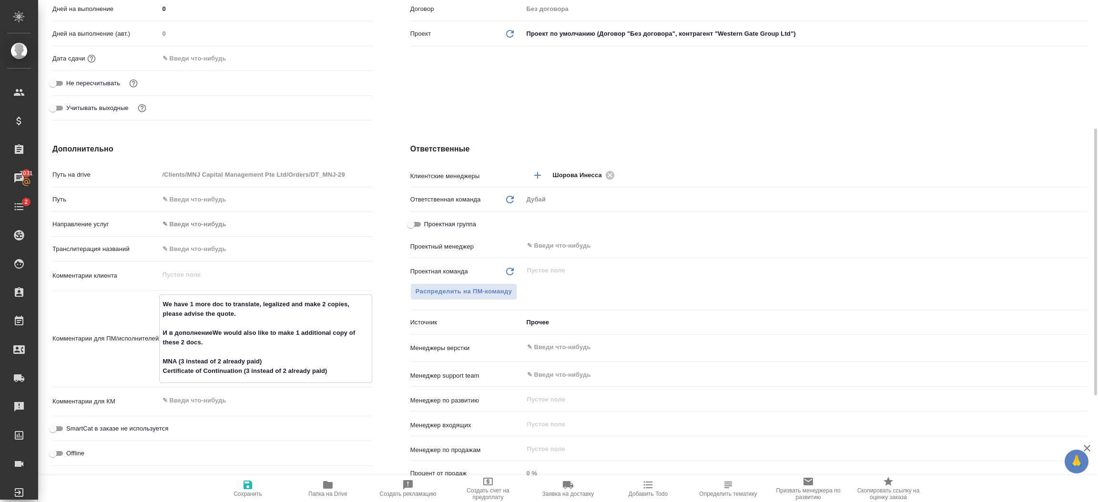
type textarea "x"
type textarea "We have 1 more doc to translate, legalized and make 2 copies, please advise the…"
type textarea "x"
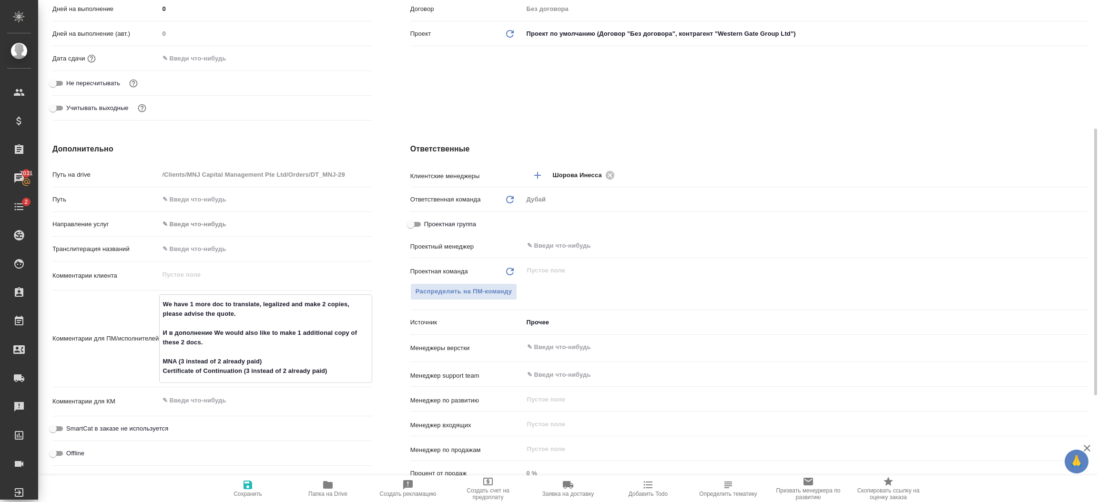
type textarea "x"
type textarea "We have 1 more doc to translate, legalized and make 2 copies, please advise the…"
type textarea "x"
type textarea "We have 1 more doc to translate, legalized and make 2 copies, please advise the…"
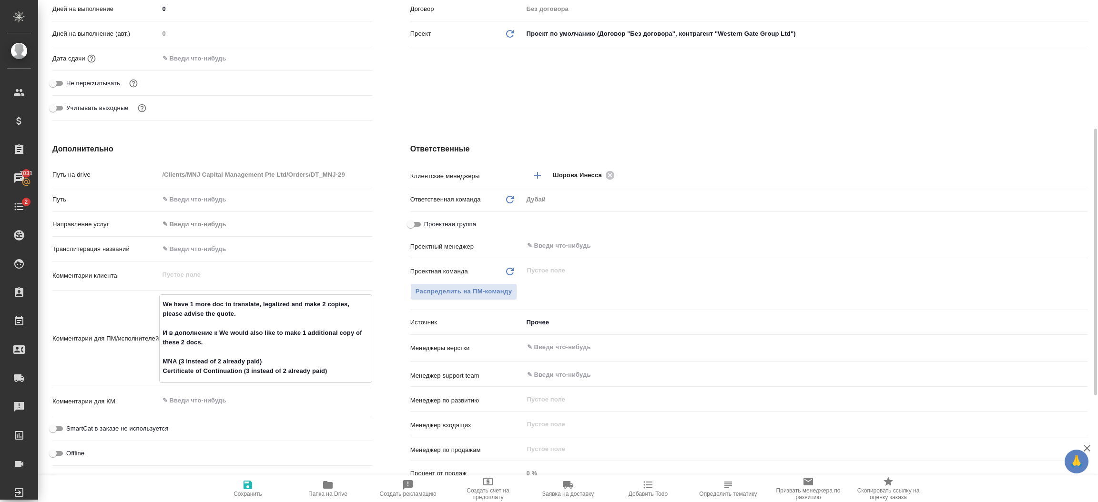
type textarea "x"
type textarea "We have 1 more doc to translate, legalized and make 2 copies, please advise the…"
type textarea "x"
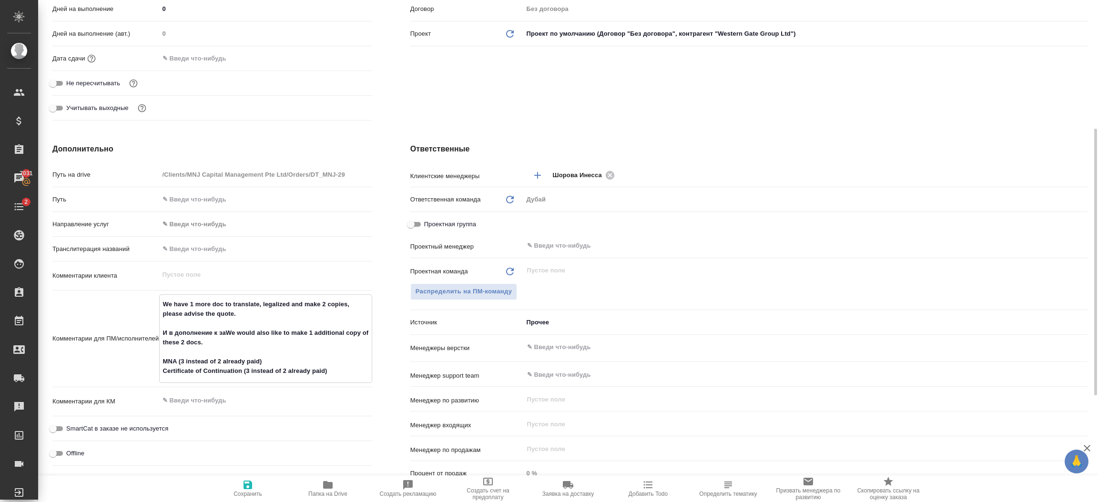
type textarea "x"
type textarea "We have 1 more doc to translate, legalized and make 2 copies, please advise the…"
type textarea "x"
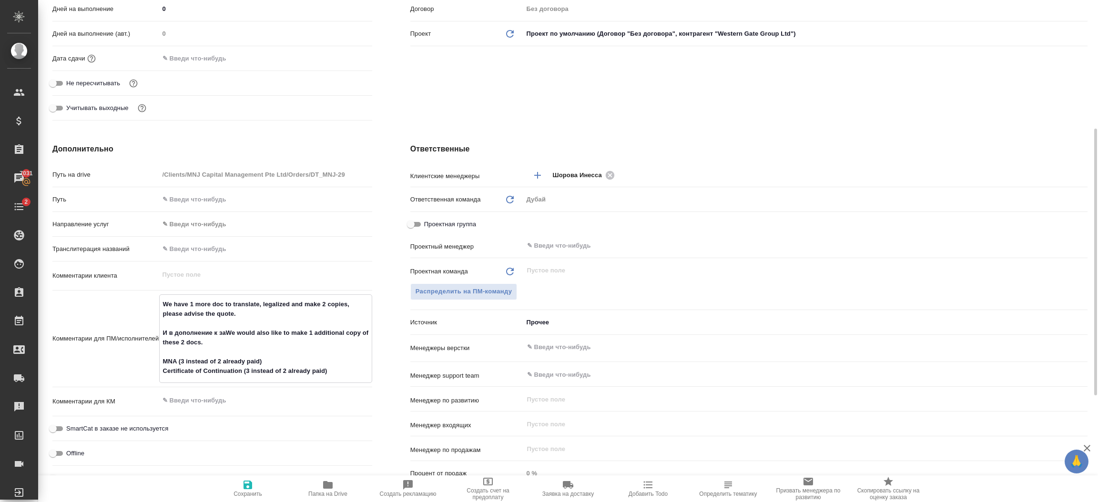
type textarea "x"
type textarea "We have 1 more doc to translate, legalized and make 2 copies, please advise the…"
type textarea "x"
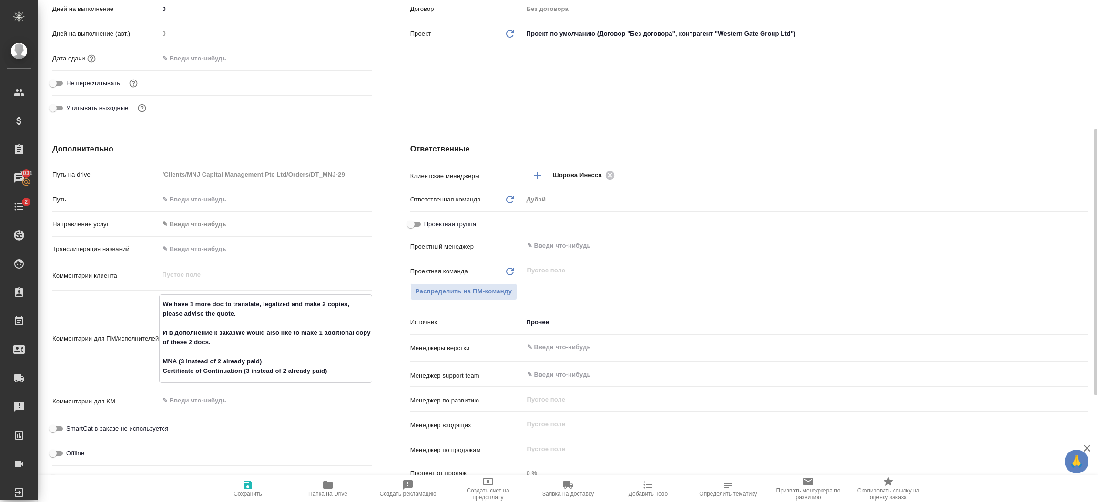
type textarea "x"
type textarea "We have 1 more doc to translate, legalized and make 2 copies, please advise the…"
type textarea "x"
type textarea "We have 1 more doc to translate, legalized and make 2 copies, please advise the…"
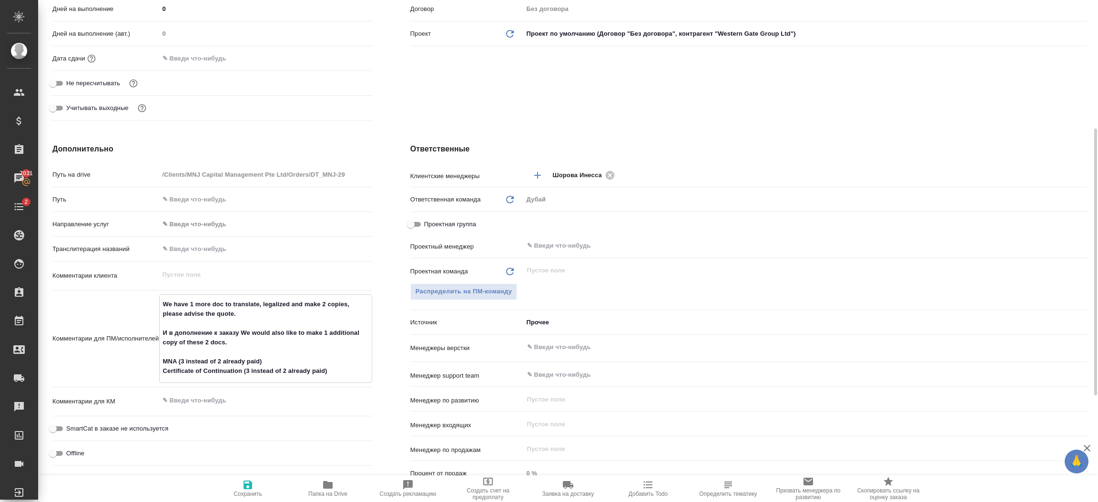
type textarea "x"
paste textarea "DT_MNJ-28"
type textarea "x"
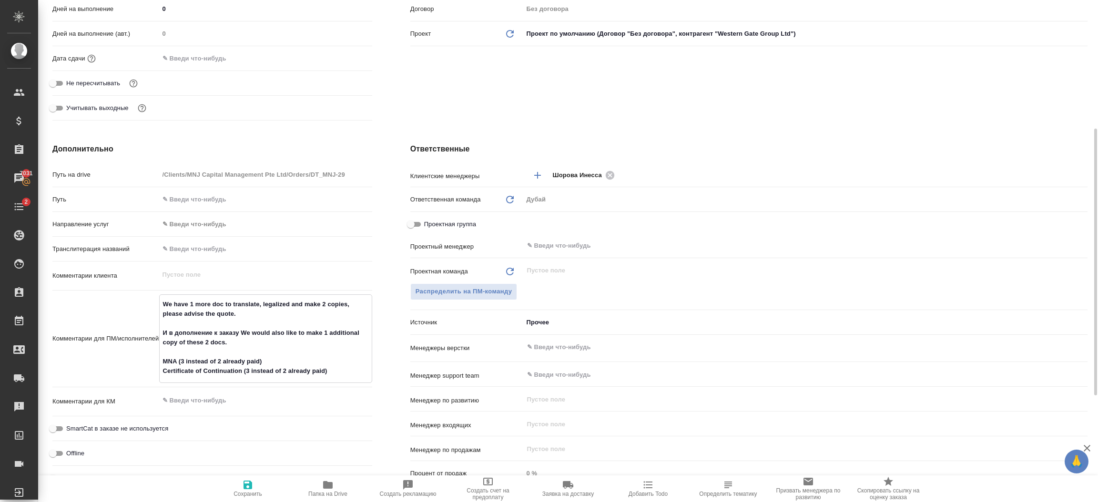
type textarea "We have 1 more doc to translate, legalized and make 2 copies, please advise the…"
type textarea "x"
type textarea "We have 1 more doc to translate, legalized and make 2 copies, please advise the…"
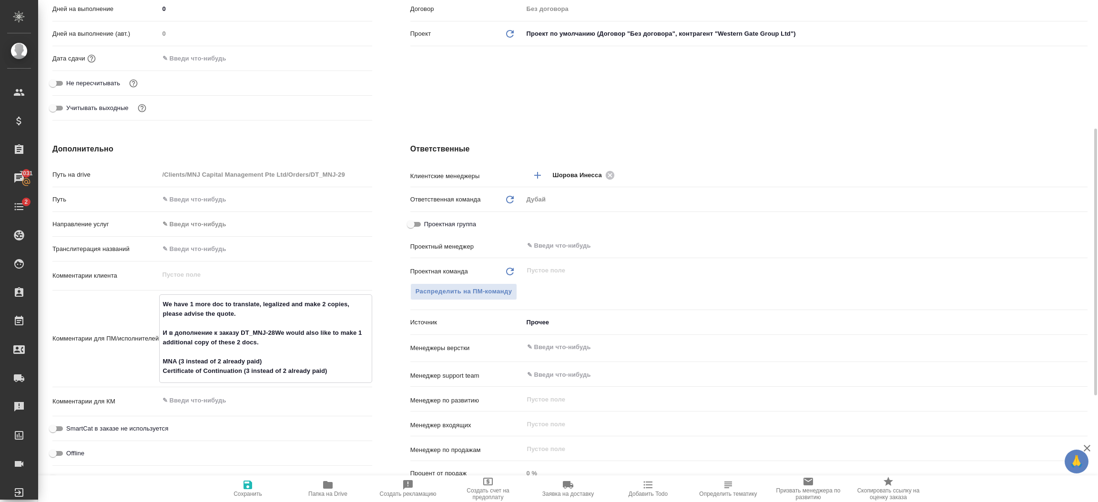
type textarea "x"
type textarea "We have 1 more doc to translate, legalized and make 2 copies, please advise the…"
type textarea "x"
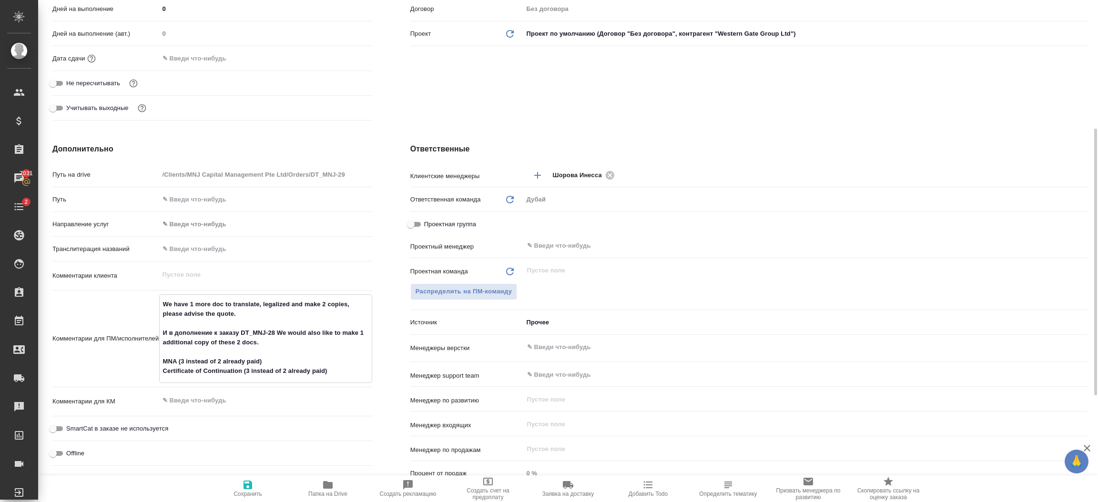
type textarea "x"
type textarea "We have 1 more doc to translate, legalized and make 2 copies, please advise the…"
type textarea "x"
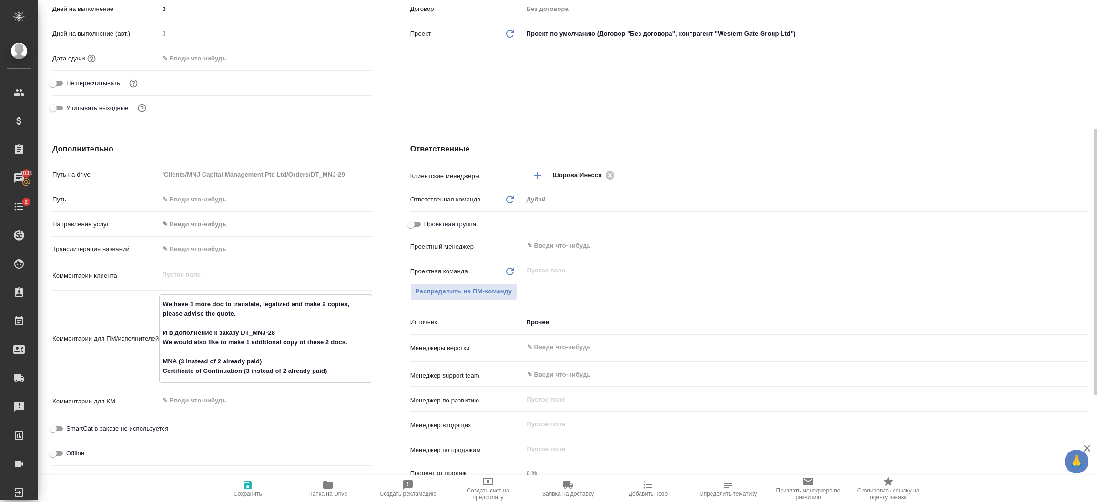
type textarea "We have 1 more doc to translate, legalized and make 2 copies, please advise the…"
type textarea "x"
click at [245, 478] on button "Сохранить" at bounding box center [248, 489] width 80 height 27
type textarea "x"
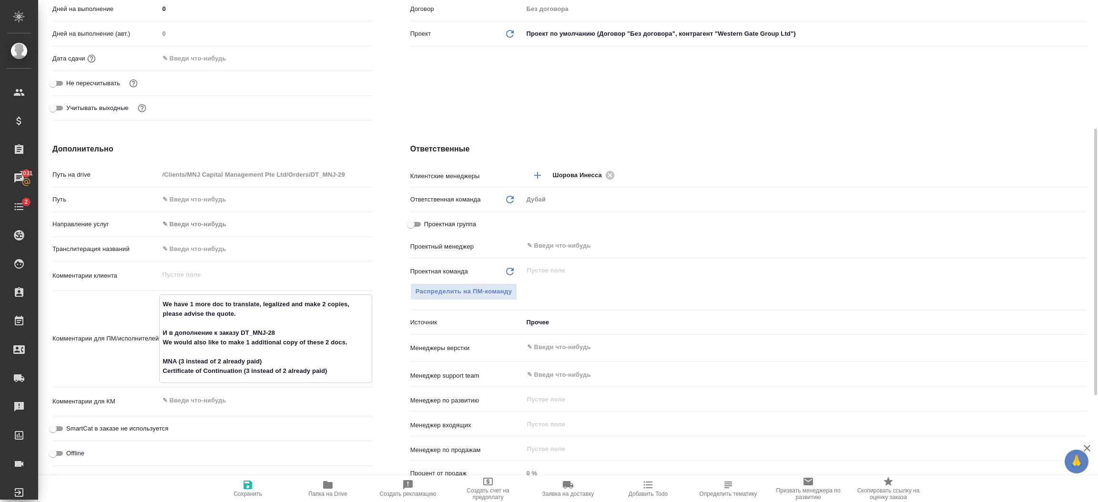
type textarea "x"
select select "RU"
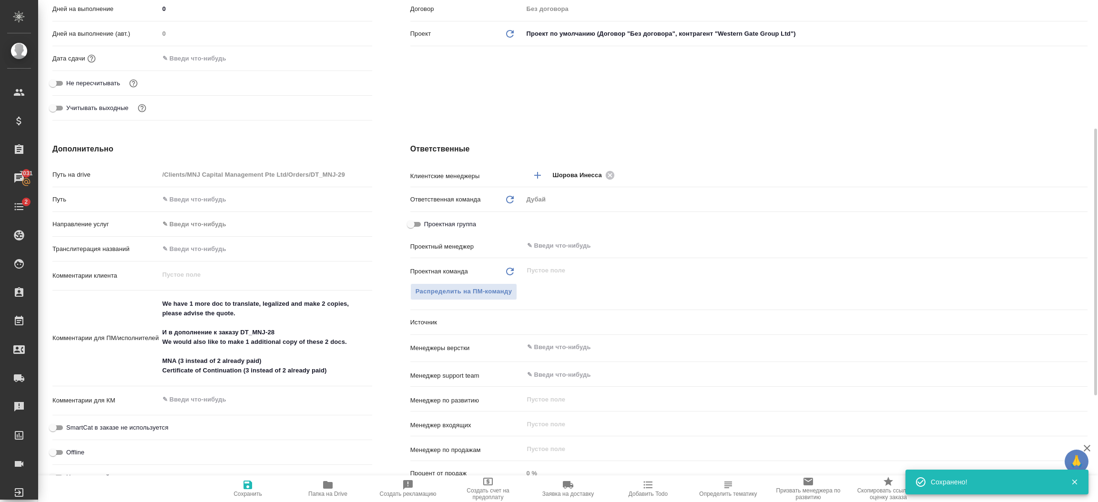
type textarea "x"
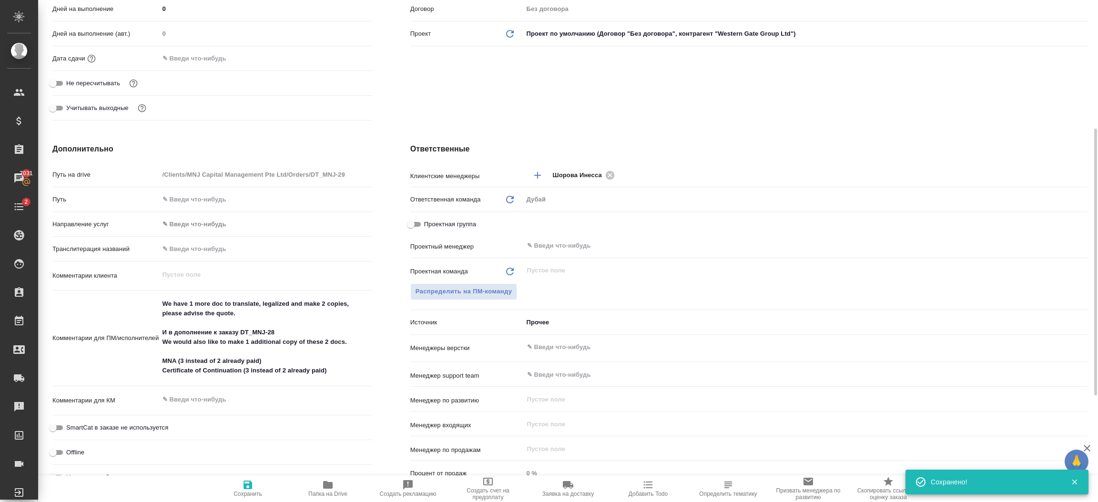
type textarea "x"
click at [457, 107] on div "Клиент Клиент MNJ Capital Management Pte Ltd Контрагент Western Gate Group Ltd …" at bounding box center [748, 1] width 715 height 284
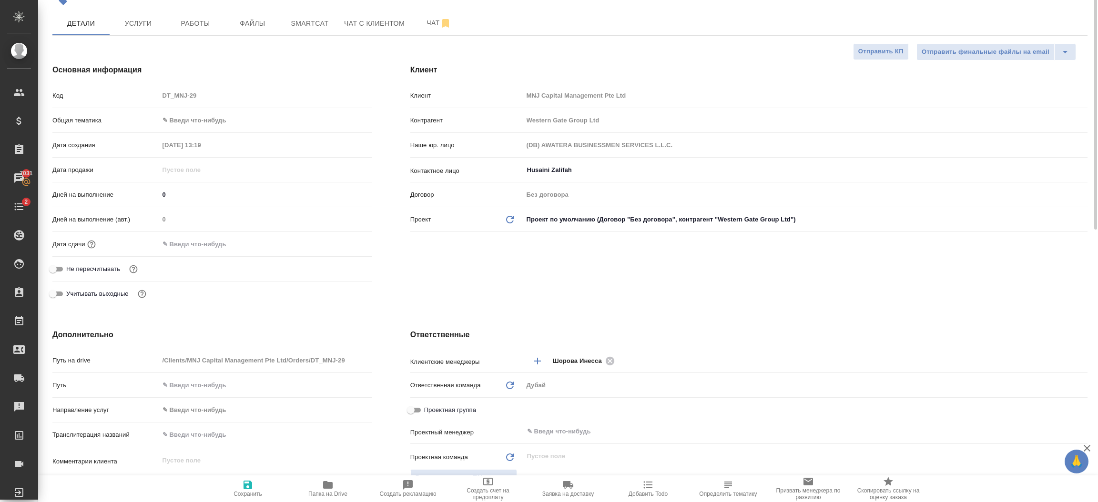
scroll to position [14, 0]
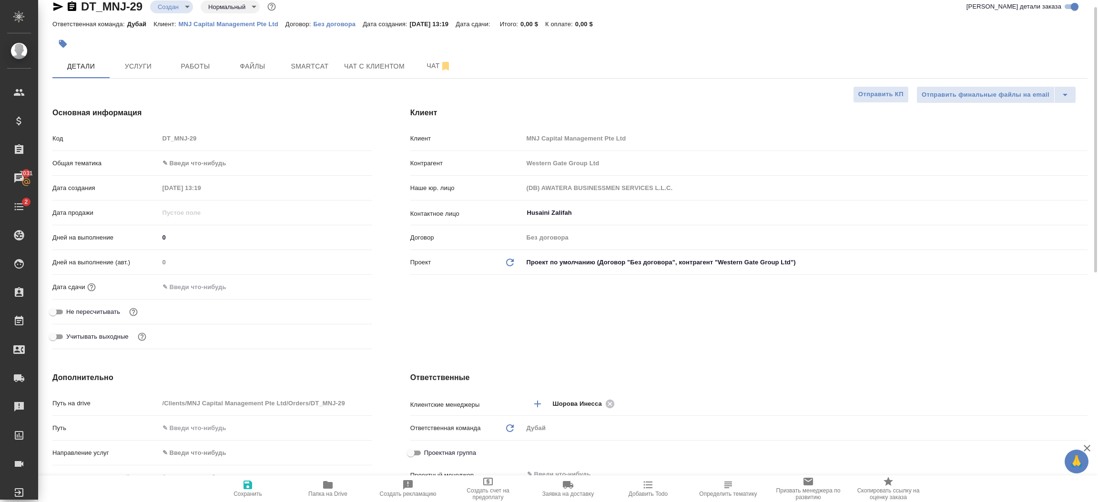
click at [227, 163] on body "🙏 .cls-1 fill:#fff; AWATERA Шорова Инесса i.shorova_kiev Клиенты Спецификации З…" at bounding box center [549, 251] width 1098 height 502
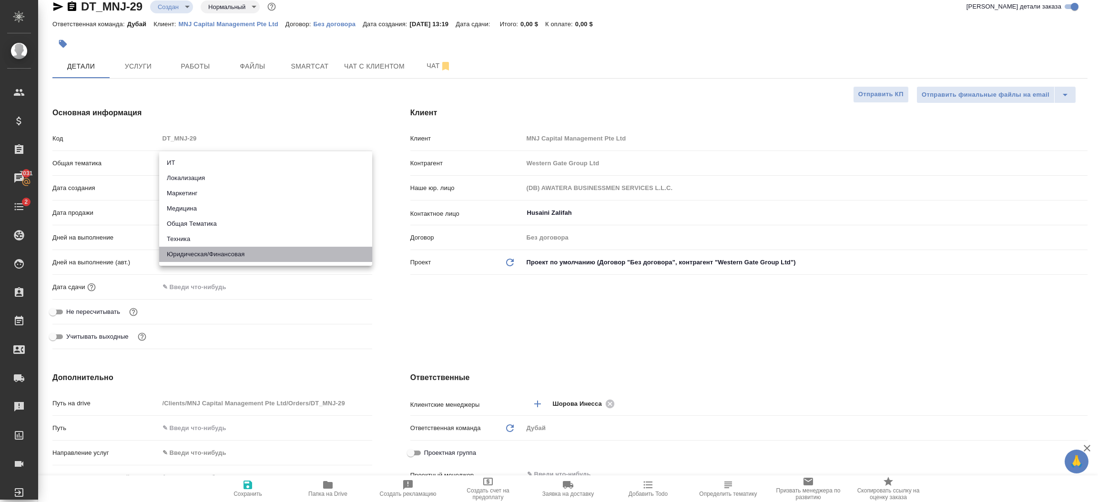
click at [211, 257] on li "Юридическая/Финансовая" at bounding box center [265, 254] width 213 height 15
type input "yr-fn"
type textarea "x"
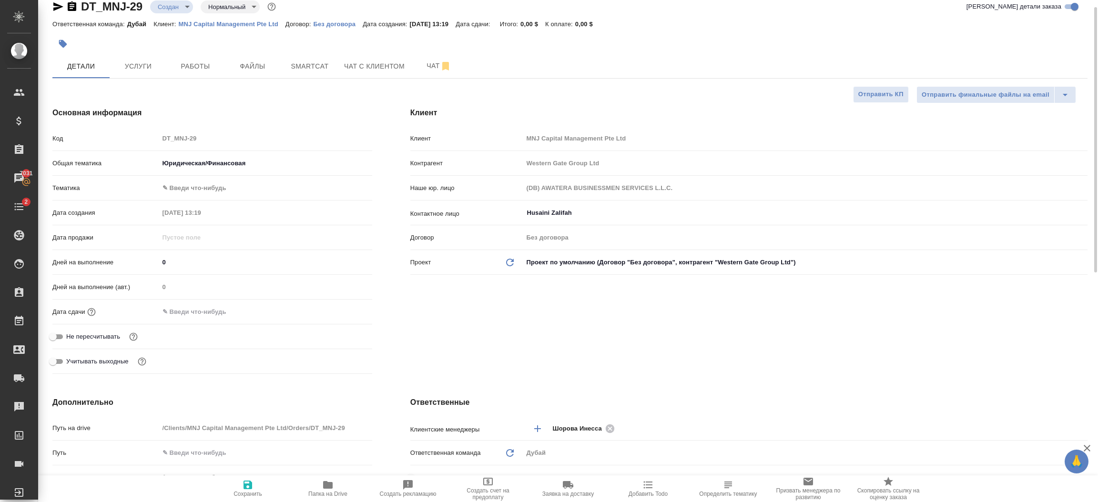
click at [194, 190] on body "🙏 .cls-1 fill:#fff; AWATERA Шорова Инесса i.shorova_kiev Клиенты Спецификации З…" at bounding box center [549, 251] width 1098 height 502
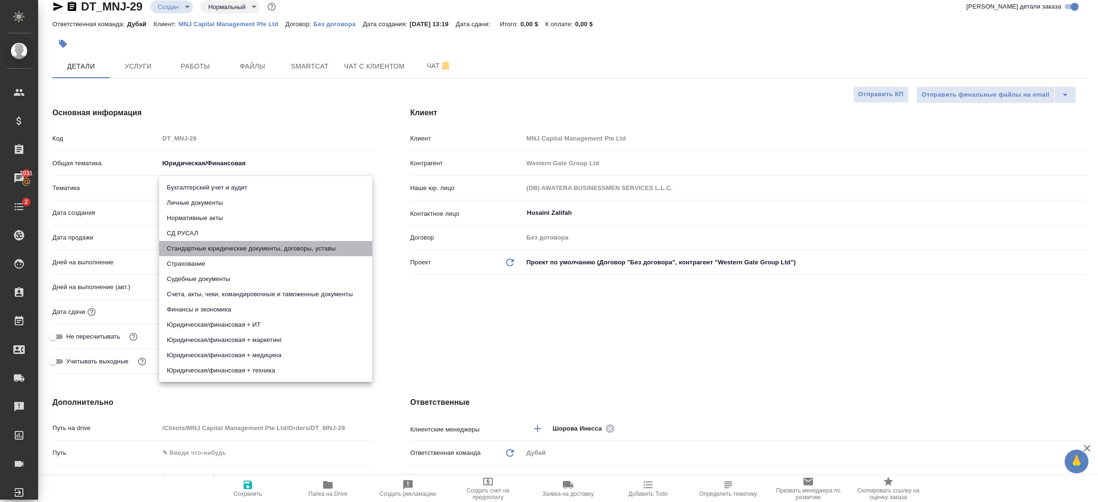
click at [339, 251] on li "Стандартные юридические документы, договоры, уставы" at bounding box center [265, 248] width 213 height 15
type textarea "x"
type input "5f647205b73bc97568ca66bf"
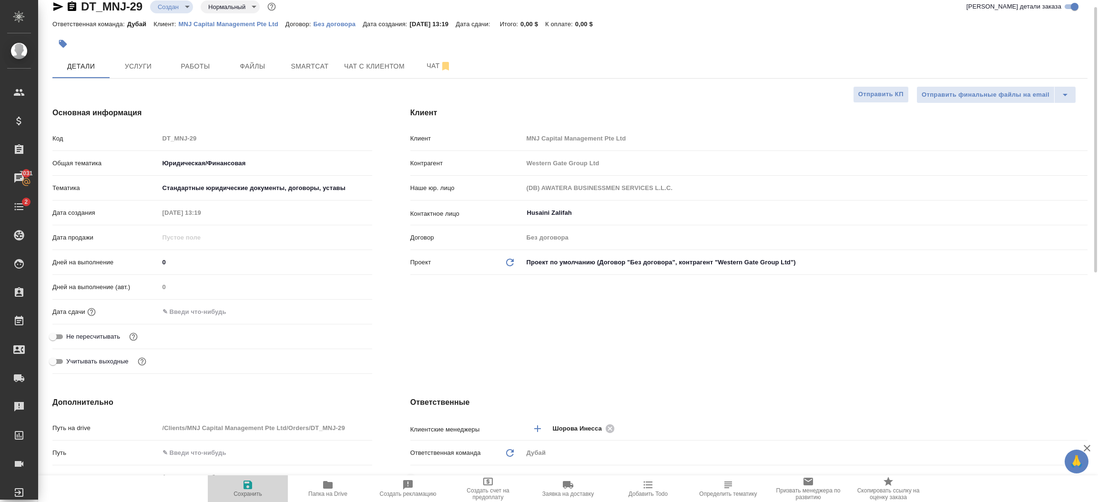
click at [240, 486] on span "Сохранить" at bounding box center [247, 488] width 69 height 18
type textarea "x"
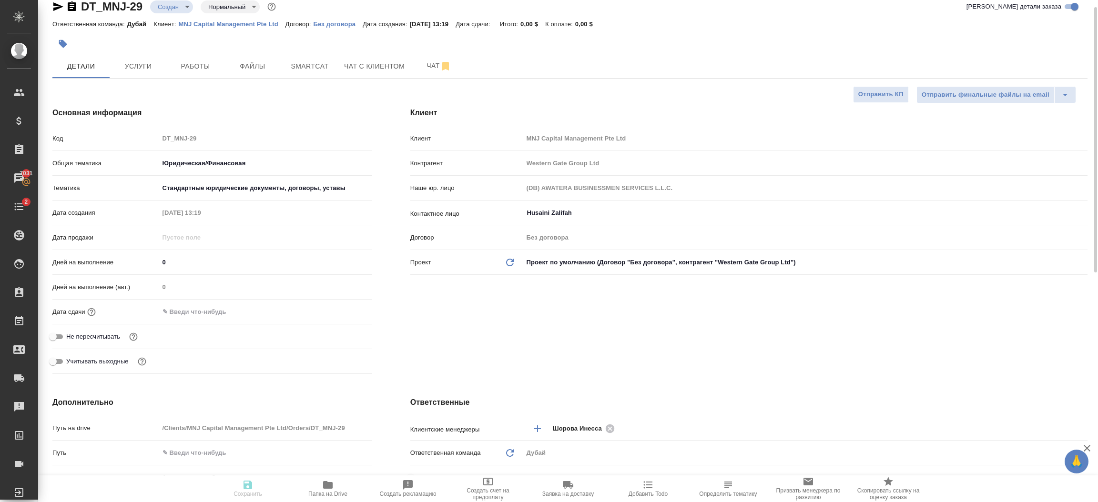
type textarea "x"
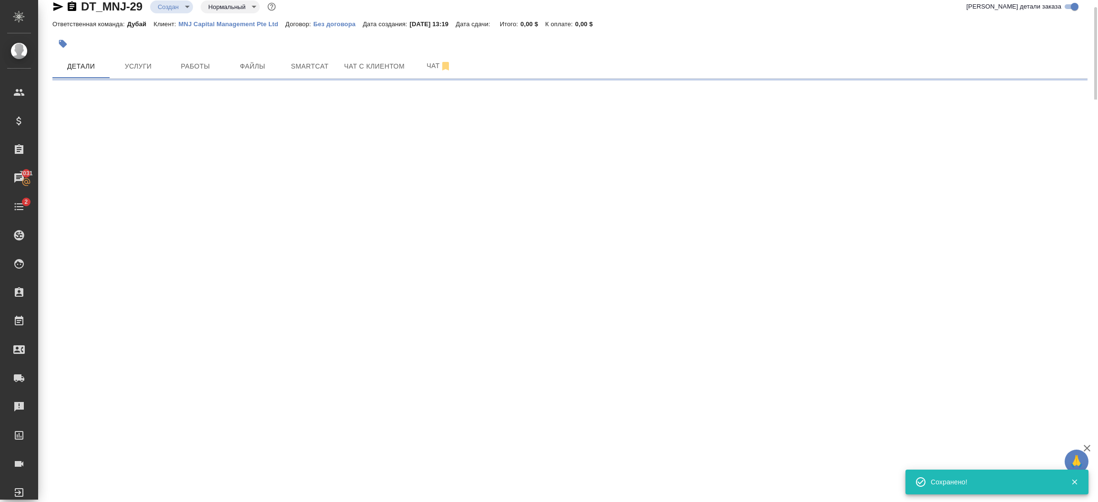
select select "RU"
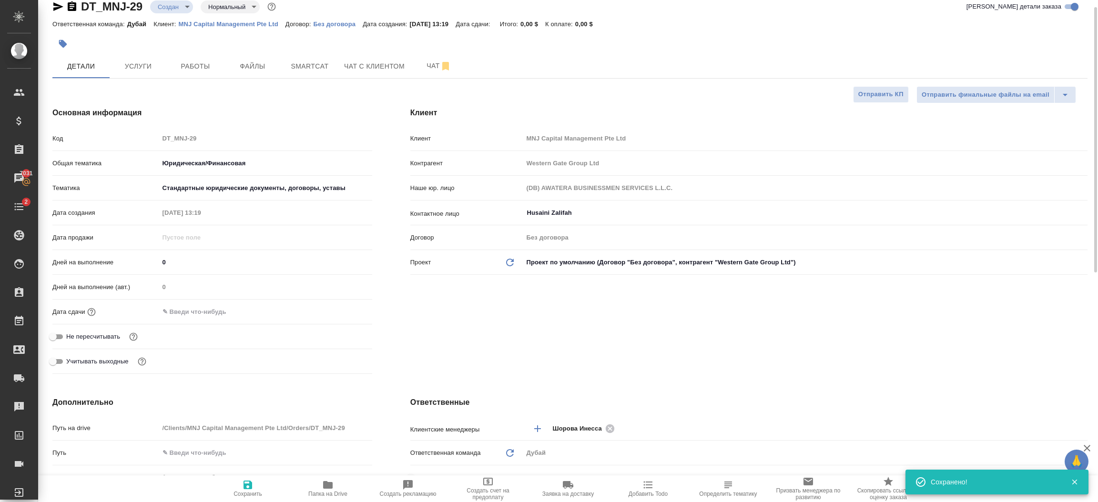
type textarea "x"
click at [245, 308] on div at bounding box center [265, 312] width 213 height 14
click at [208, 312] on input "text" at bounding box center [201, 312] width 83 height 14
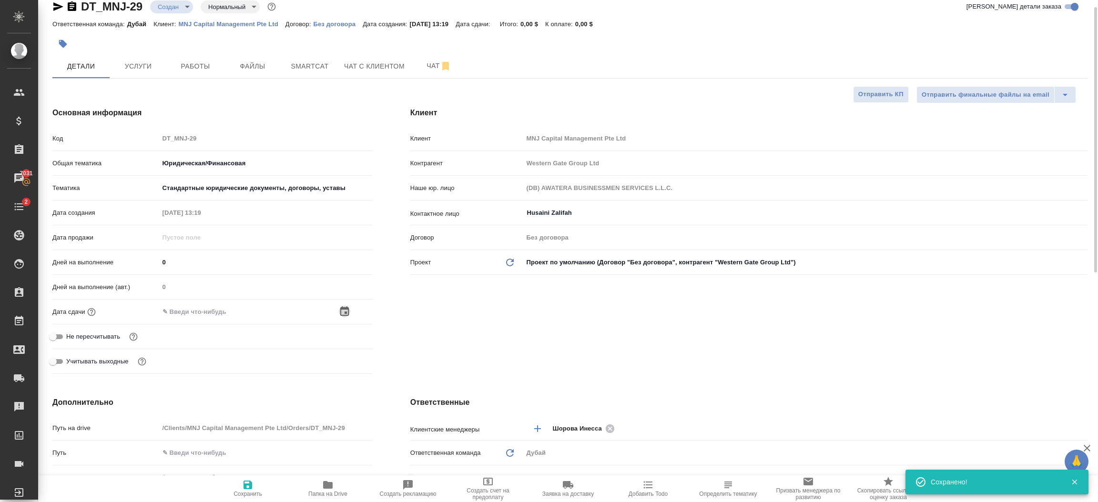
click at [347, 308] on icon "button" at bounding box center [344, 311] width 11 height 11
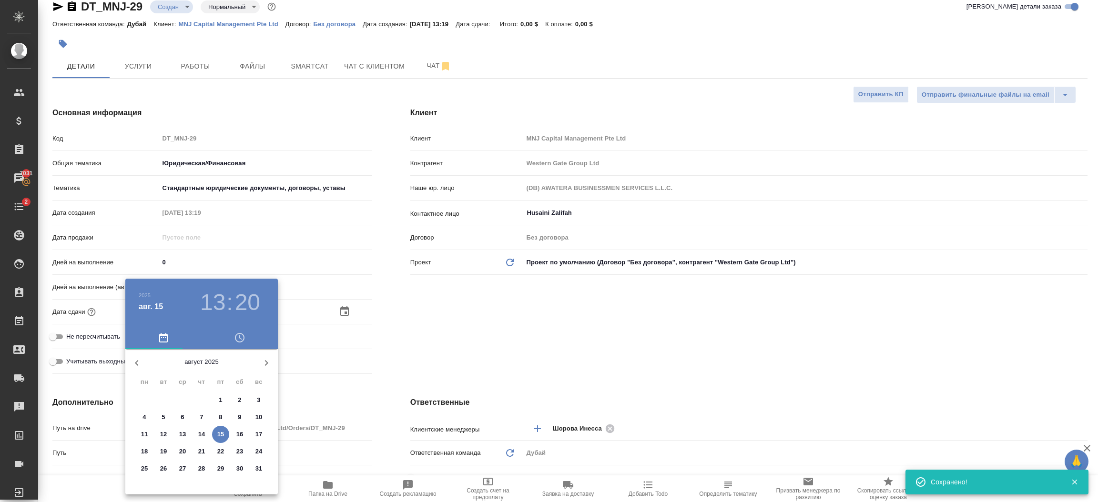
click at [164, 451] on p "19" at bounding box center [163, 452] width 7 height 10
type input "19.08.2025 13:20"
type textarea "x"
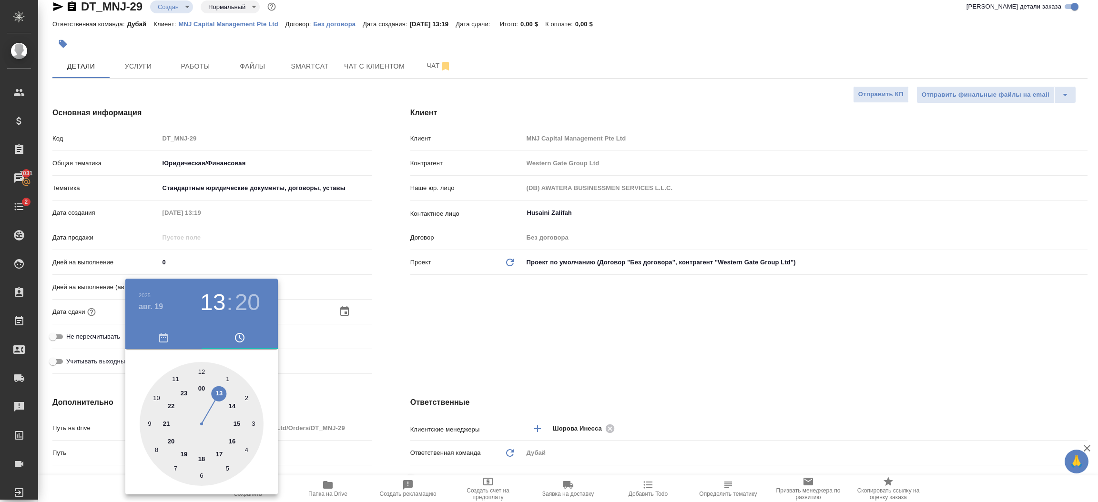
click at [449, 351] on div at bounding box center [549, 251] width 1098 height 502
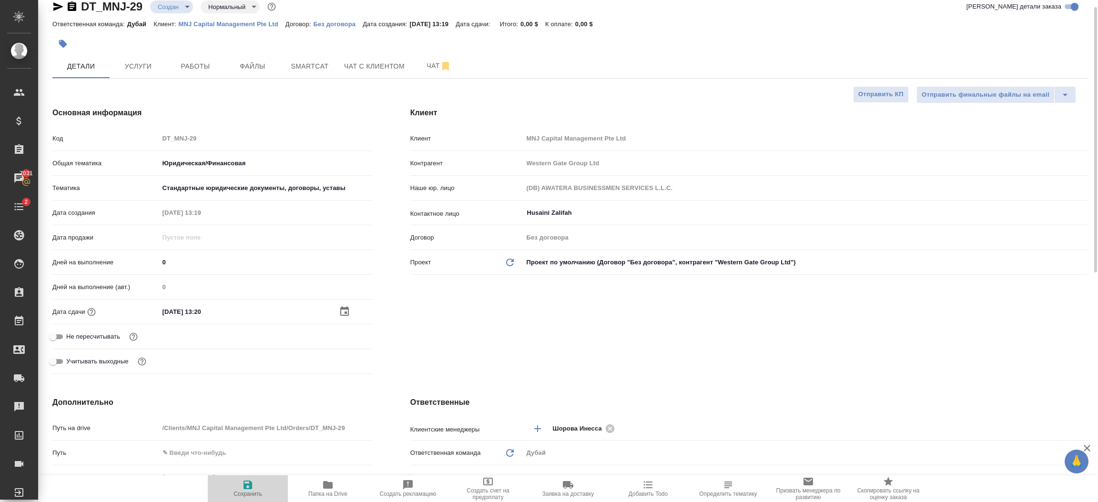
click at [254, 490] on span "Сохранить" at bounding box center [247, 488] width 69 height 18
type textarea "x"
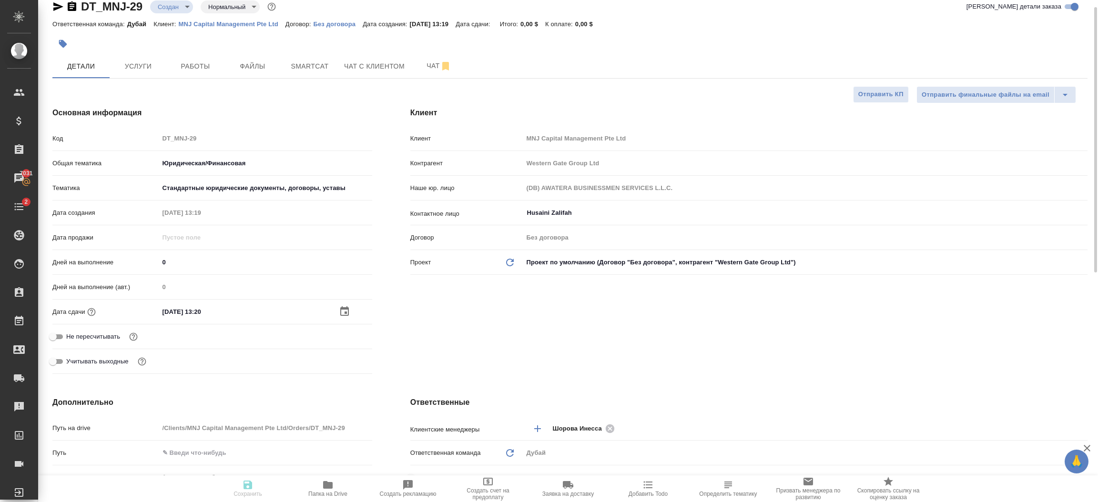
type textarea "x"
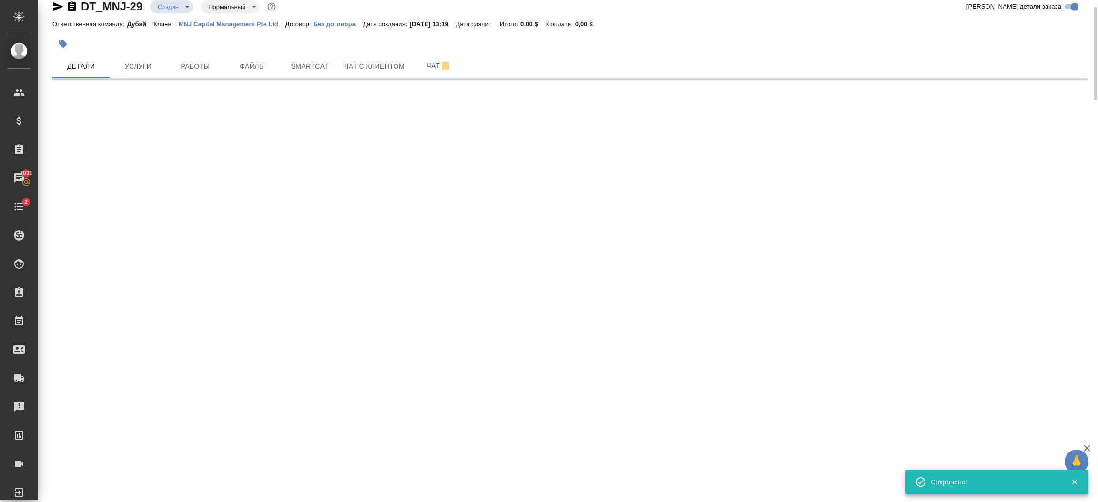
select select "RU"
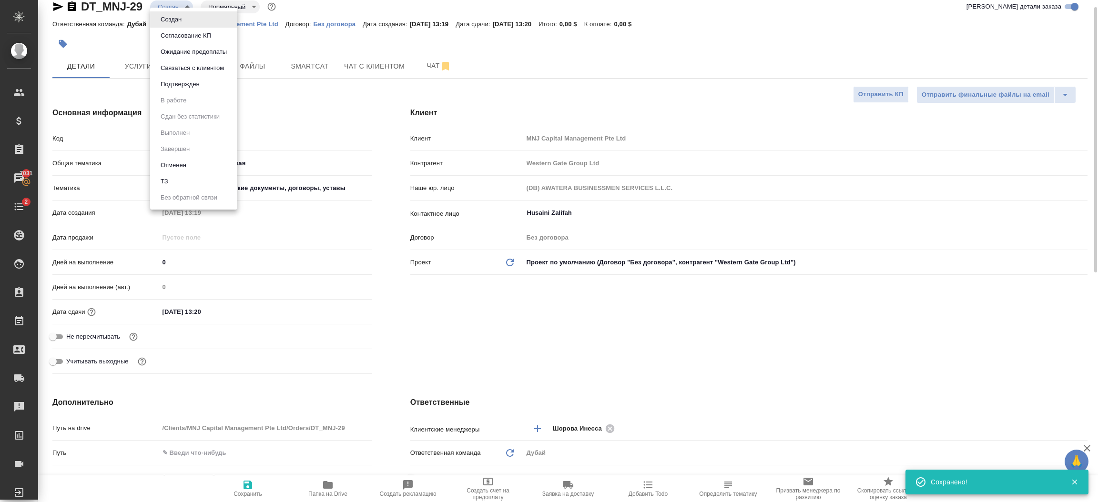
type textarea "x"
click at [184, 10] on body "🙏 .cls-1 fill:#fff; AWATERA Шорова Инесса i.shorova_kiev Клиенты Спецификации З…" at bounding box center [549, 251] width 1098 height 502
click at [180, 175] on li "ТЗ" at bounding box center [193, 181] width 87 height 16
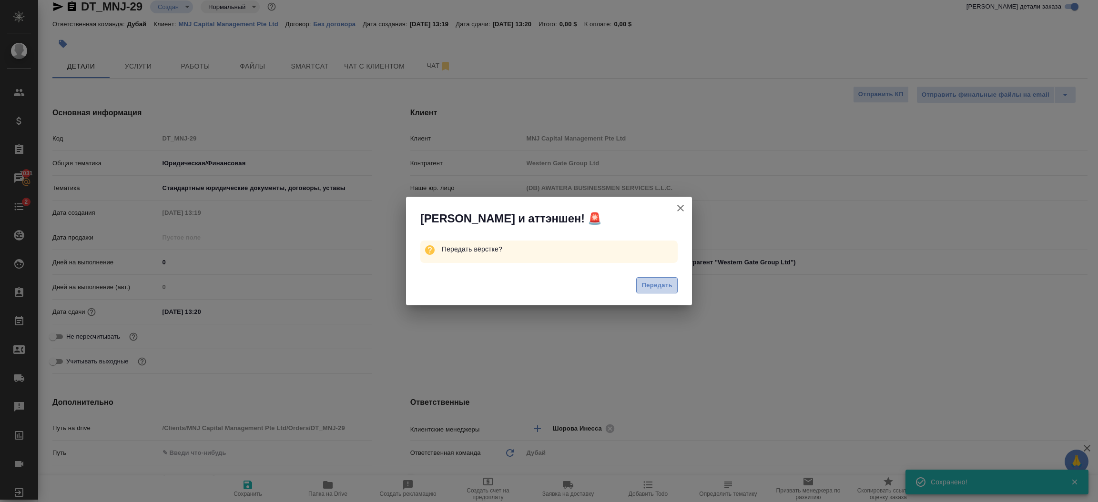
click at [653, 283] on span "Передать" at bounding box center [656, 285] width 31 height 11
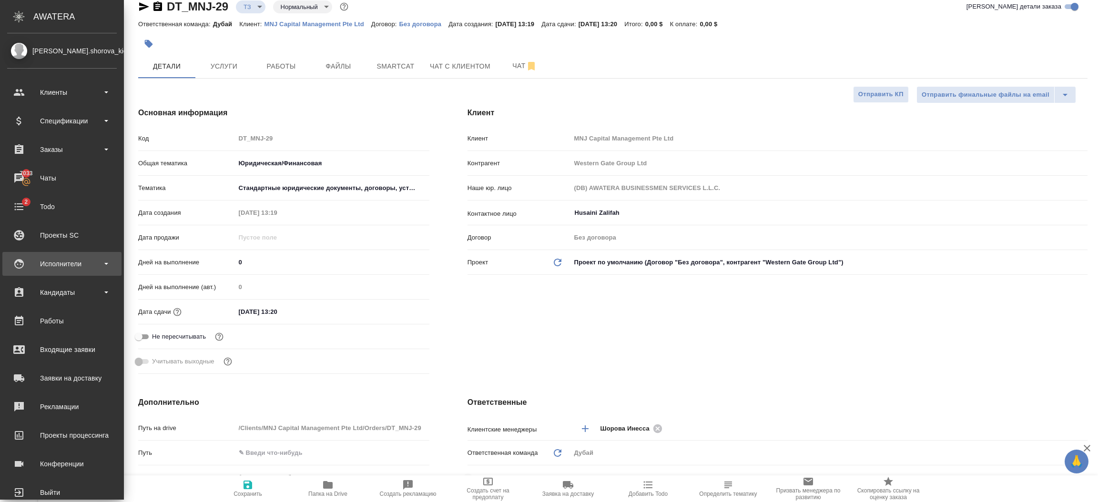
drag, startPoint x: 58, startPoint y: 265, endPoint x: 41, endPoint y: 267, distance: 17.7
drag, startPoint x: 41, startPoint y: 267, endPoint x: 33, endPoint y: 267, distance: 7.6
click at [33, 267] on div "Исполнители" at bounding box center [62, 264] width 110 height 14
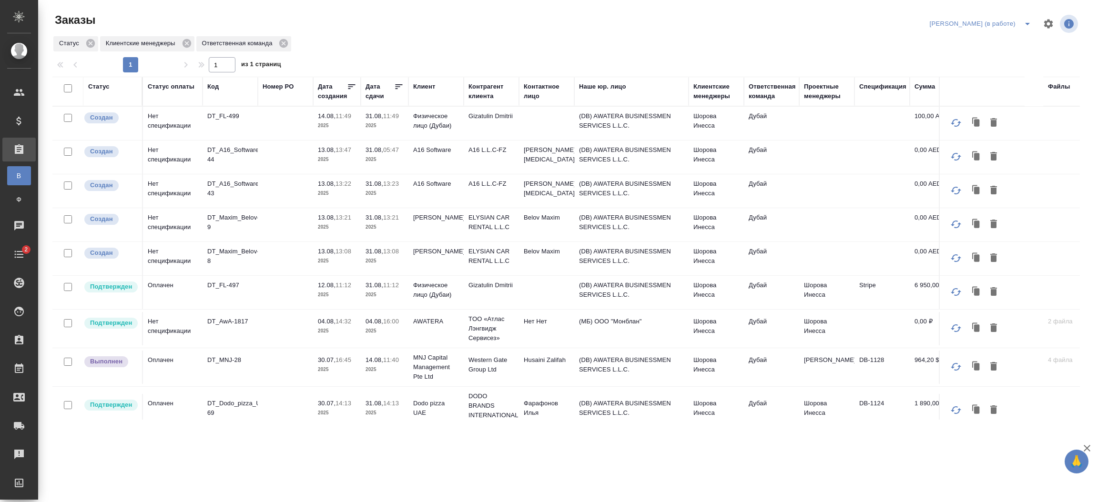
click at [562, 140] on td "Belov Maxim" at bounding box center [546, 123] width 55 height 33
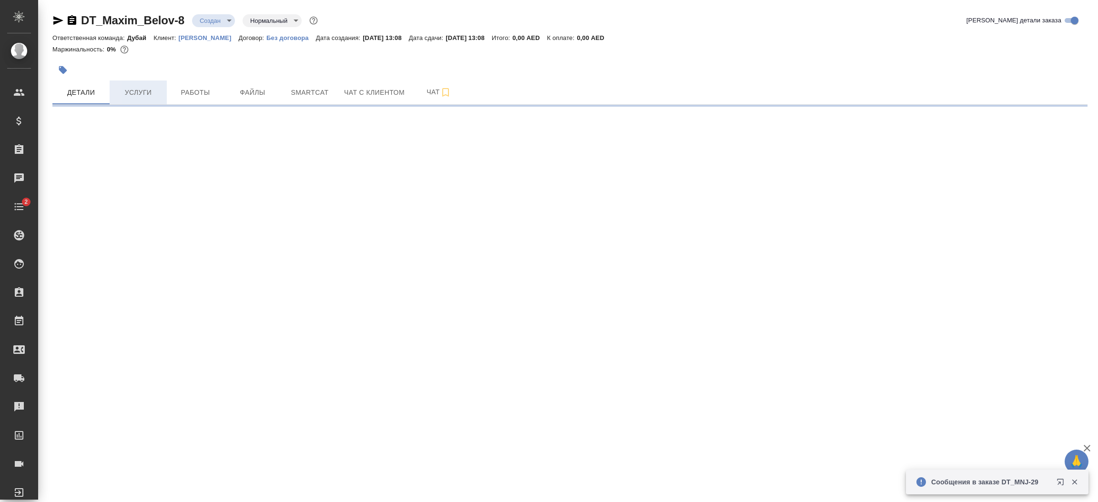
select select "RU"
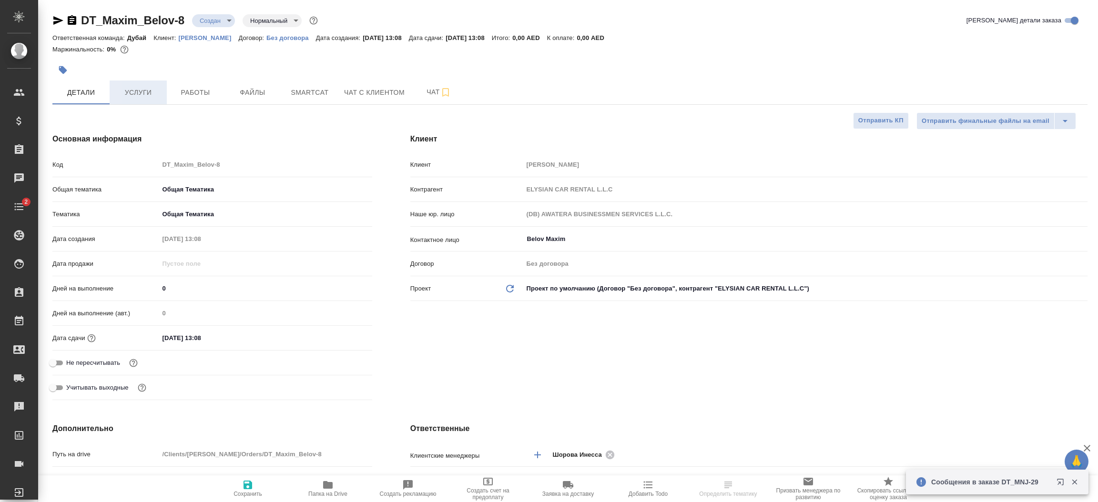
type textarea "x"
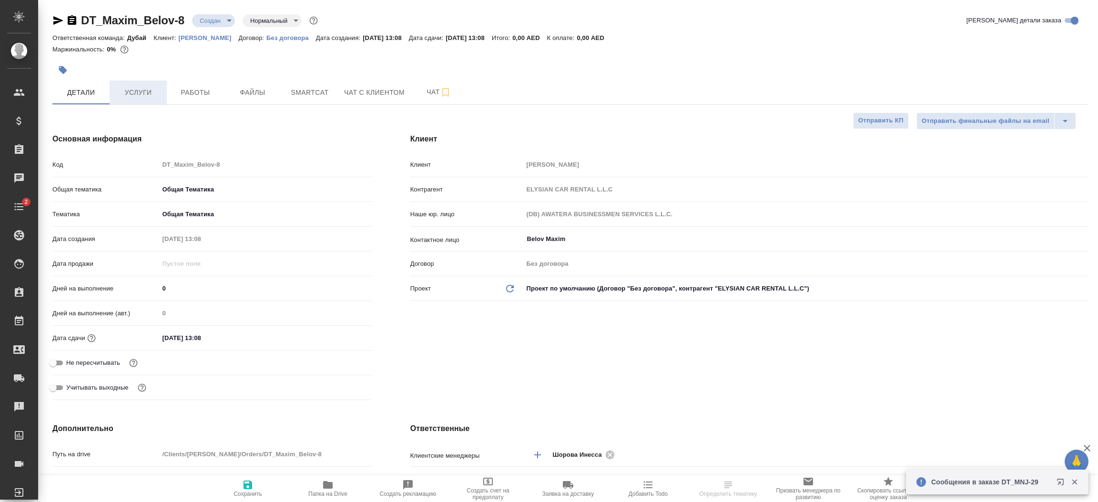
type textarea "x"
click at [188, 94] on span "Работы" at bounding box center [196, 93] width 46 height 12
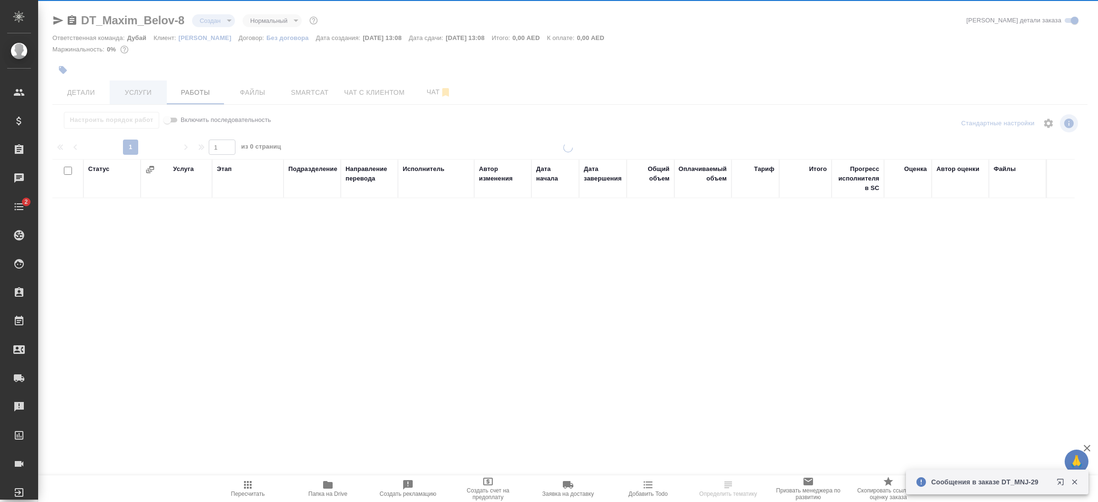
click at [142, 94] on div "DT_Maxim_Belov-8 Создан new Нормальный normal Кратко детали заказа Ответственна…" at bounding box center [570, 199] width 1046 height 398
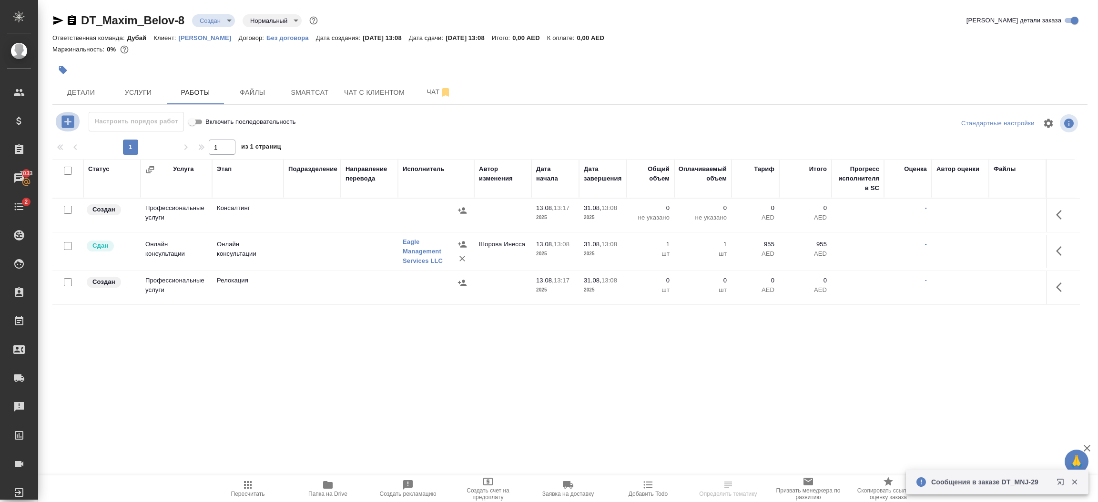
click at [61, 125] on icon "button" at bounding box center [68, 121] width 17 height 17
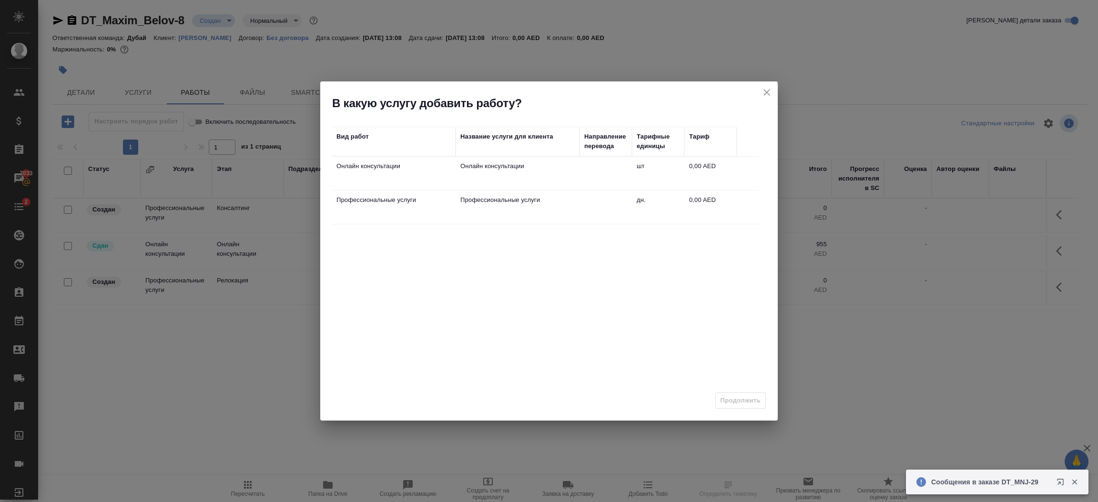
click at [451, 171] on td "Онлайн консультации" at bounding box center [394, 173] width 124 height 33
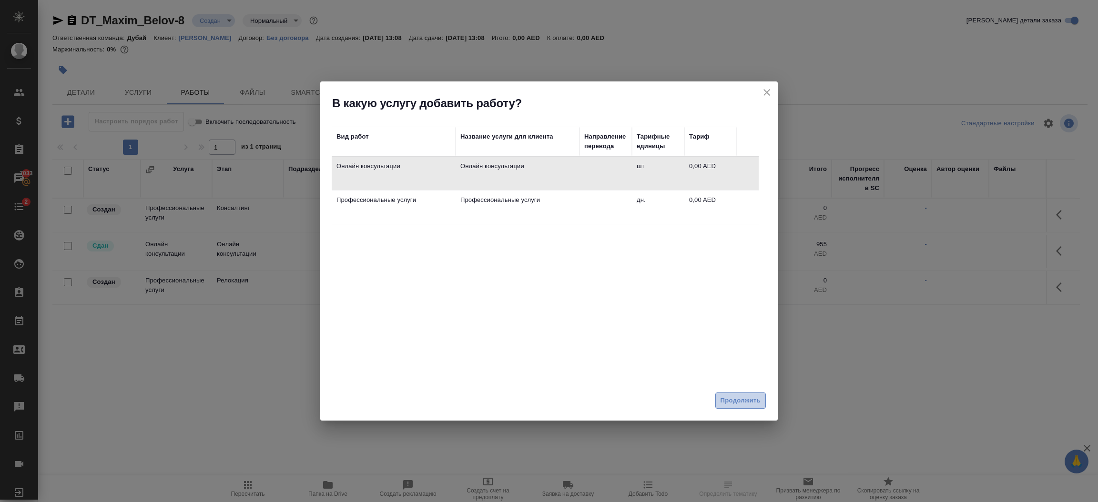
click at [746, 403] on span "Продолжить" at bounding box center [741, 401] width 40 height 11
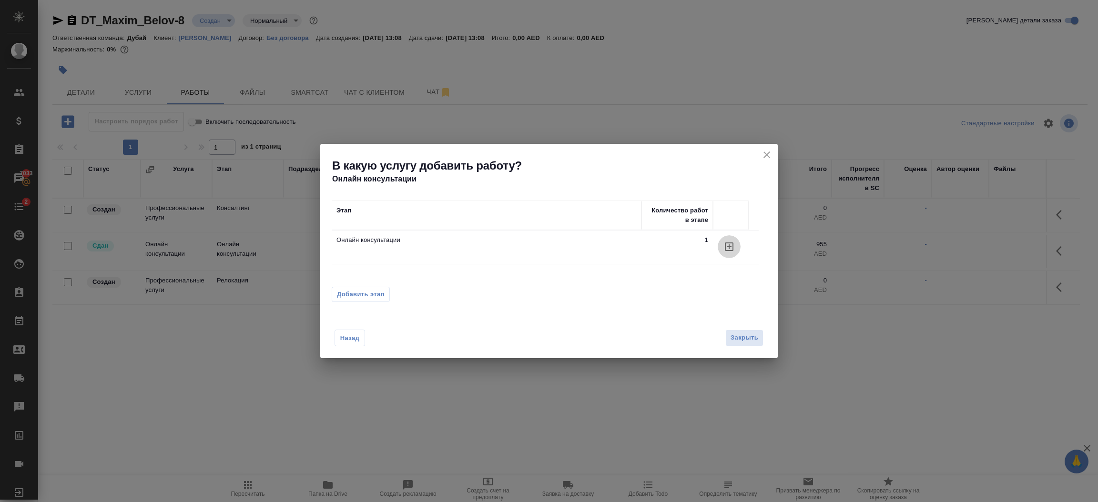
click at [730, 240] on button "button" at bounding box center [729, 246] width 23 height 23
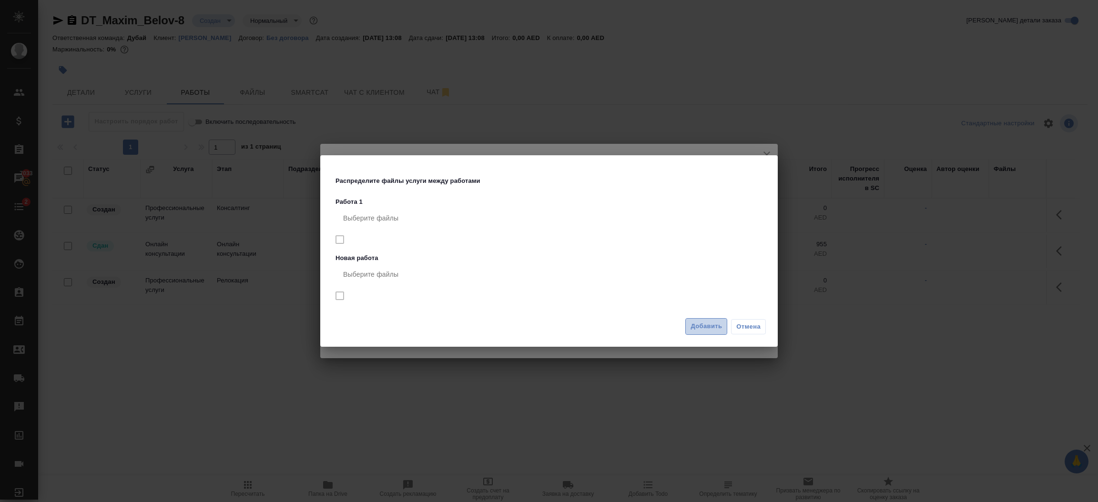
click at [706, 327] on span "Добавить" at bounding box center [706, 326] width 31 height 11
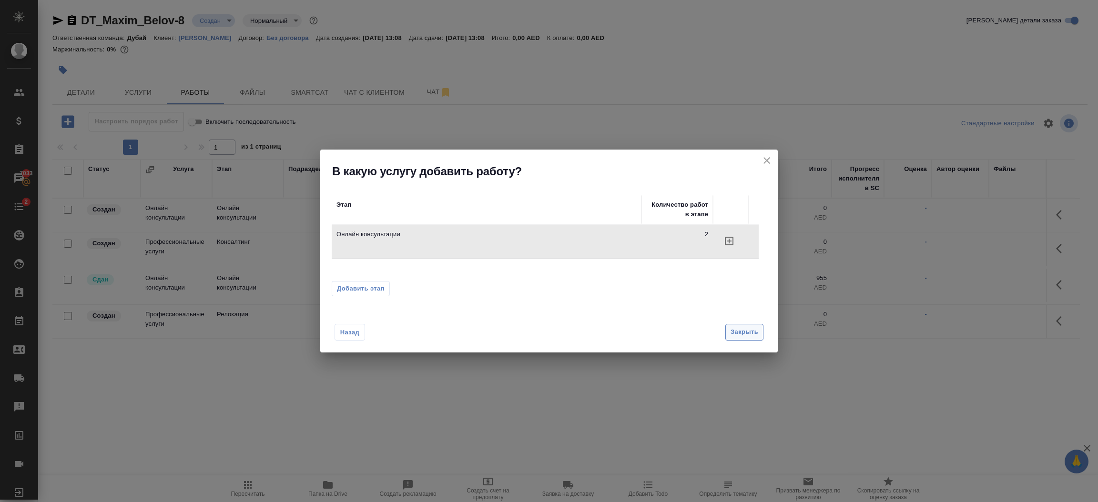
click at [749, 330] on span "Закрыть" at bounding box center [745, 332] width 28 height 11
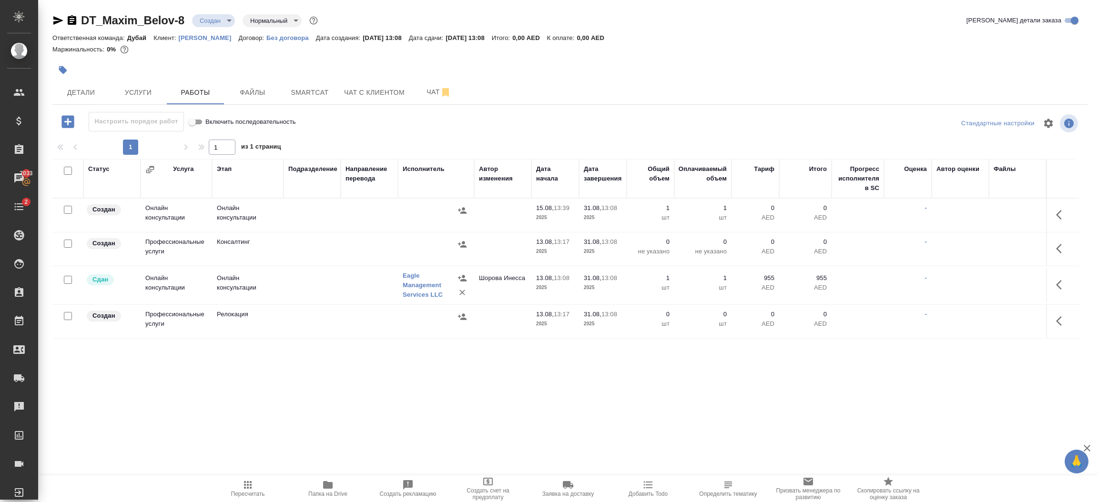
click at [1058, 214] on icon "button" at bounding box center [1059, 215] width 6 height 10
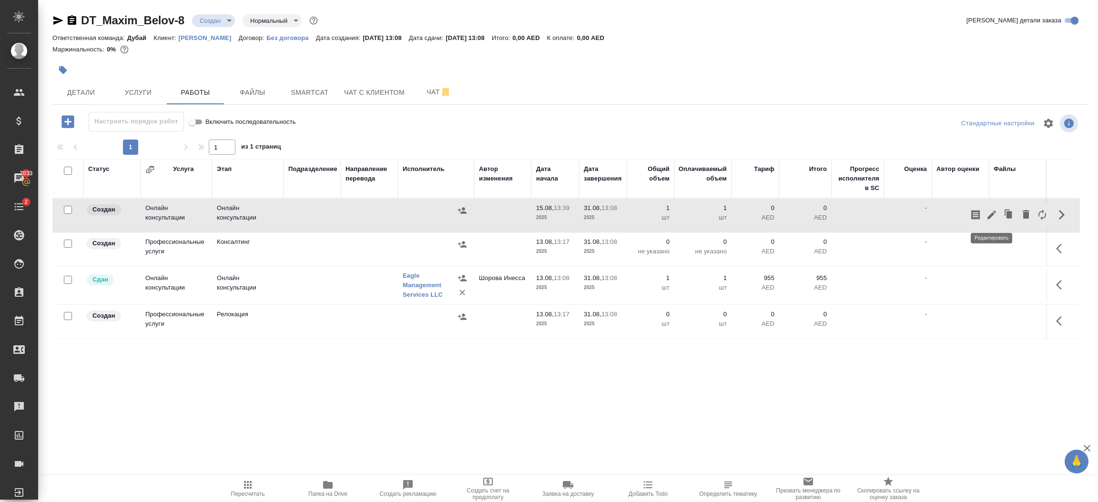
click at [994, 216] on icon "button" at bounding box center [991, 214] width 11 height 11
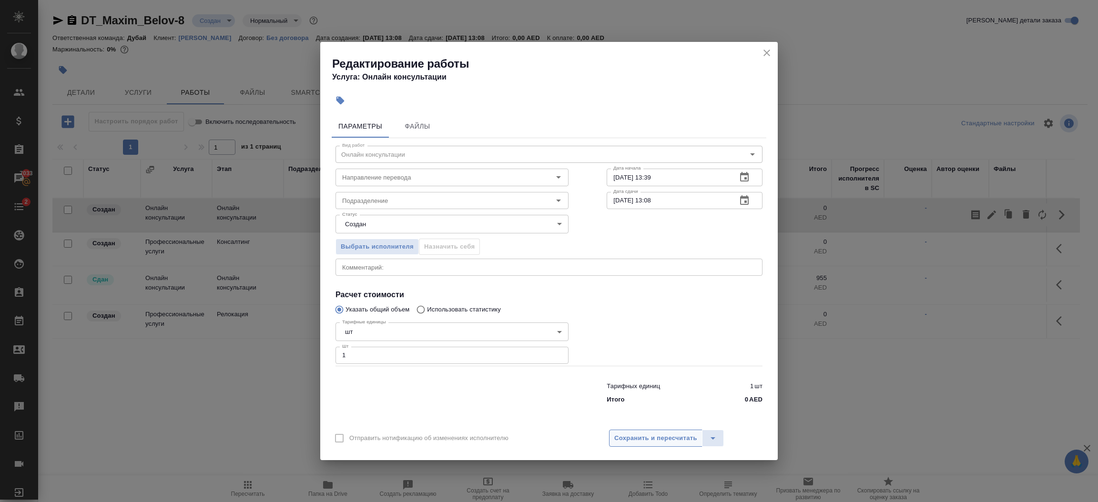
click at [653, 433] on span "Сохранить и пересчитать" at bounding box center [655, 438] width 83 height 11
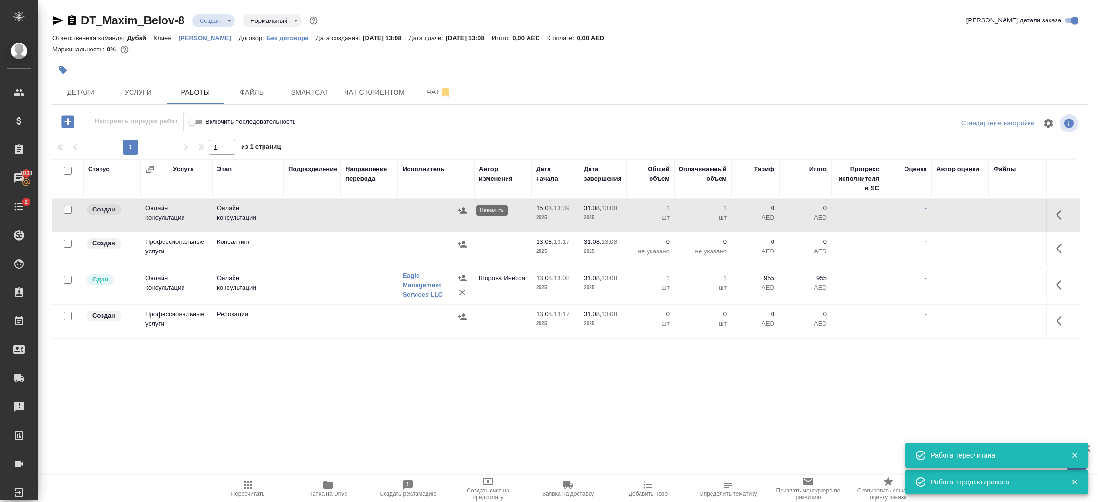
click at [463, 212] on icon "button" at bounding box center [462, 210] width 9 height 6
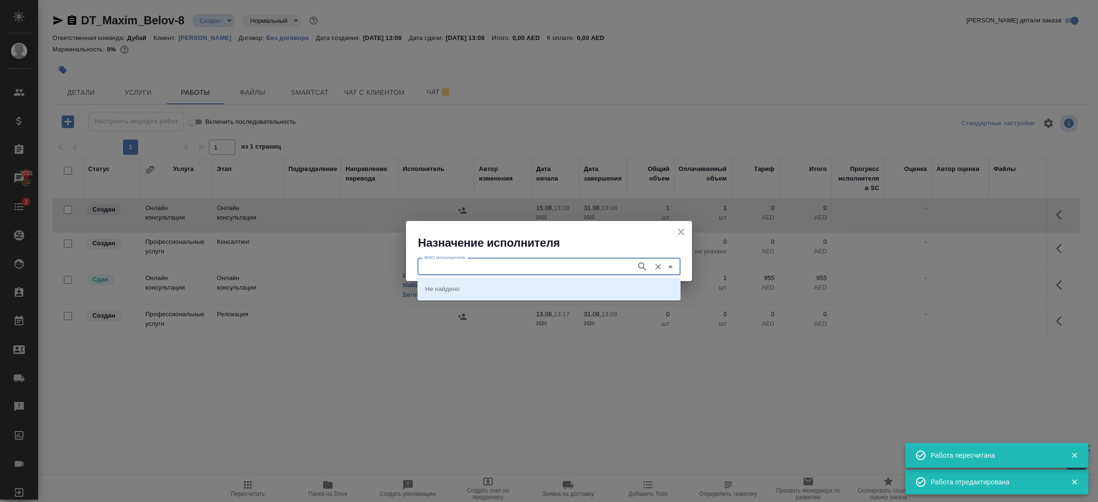
click at [459, 269] on input "ФИО Исполнителя" at bounding box center [525, 266] width 211 height 11
type input "К"
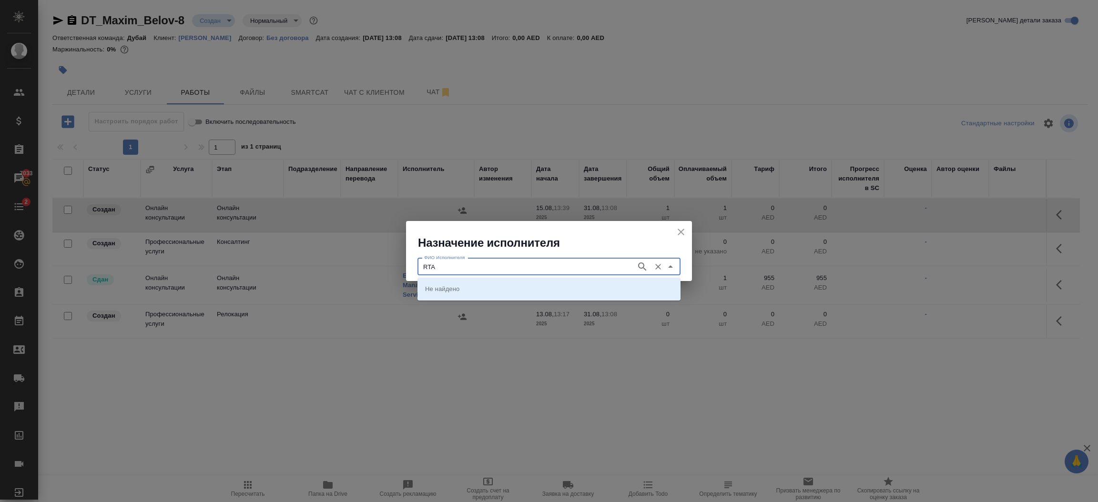
type input "RTA"
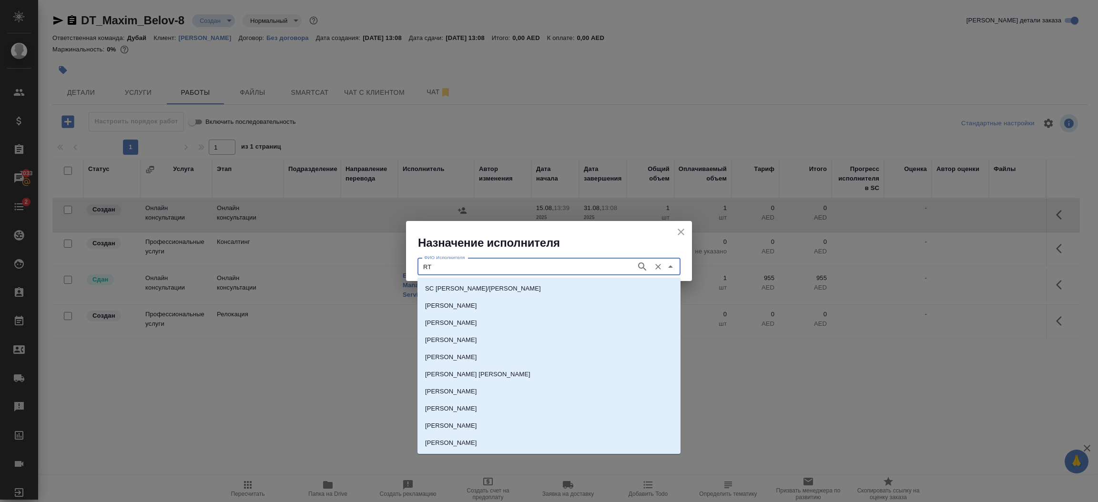
type input "R"
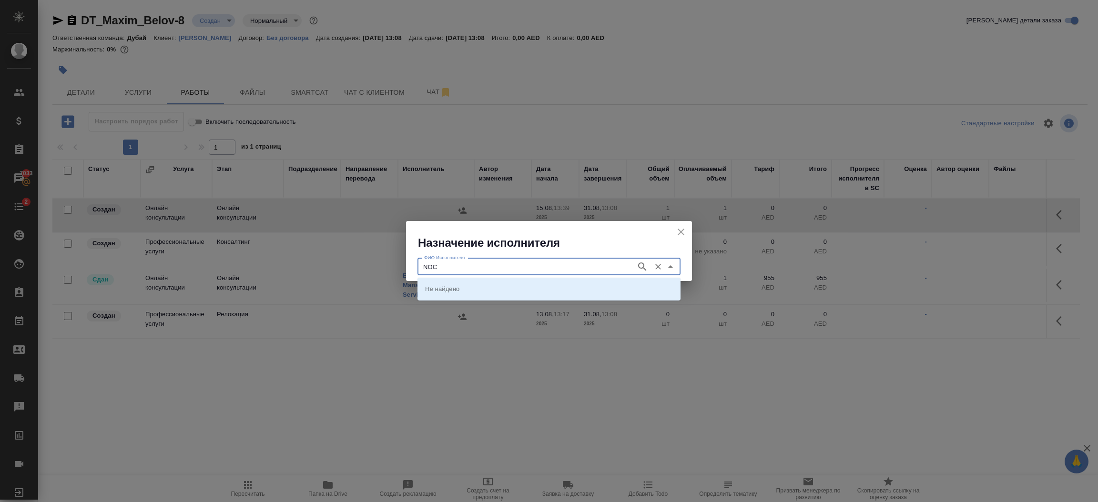
type input "NOC"
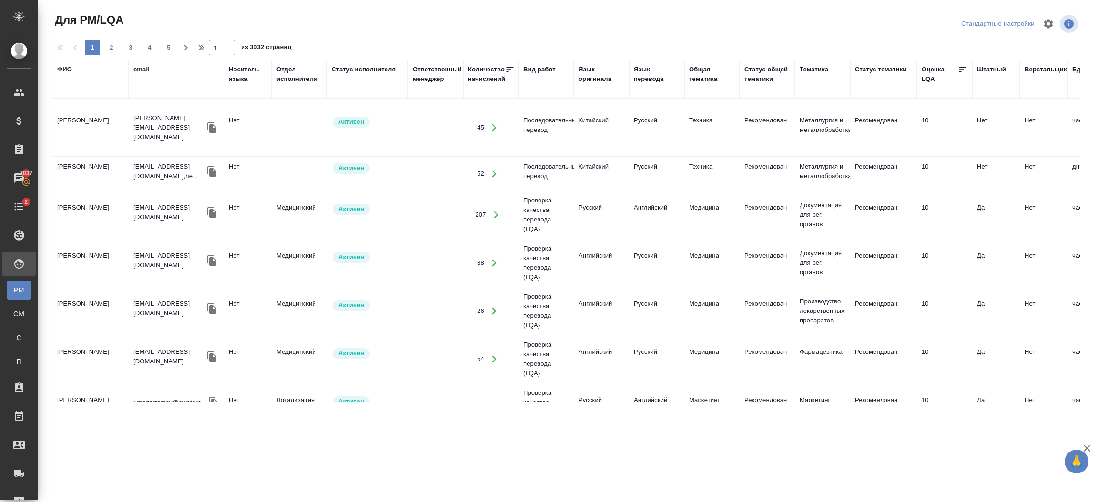
click at [65, 67] on div "ФИО" at bounding box center [64, 70] width 15 height 10
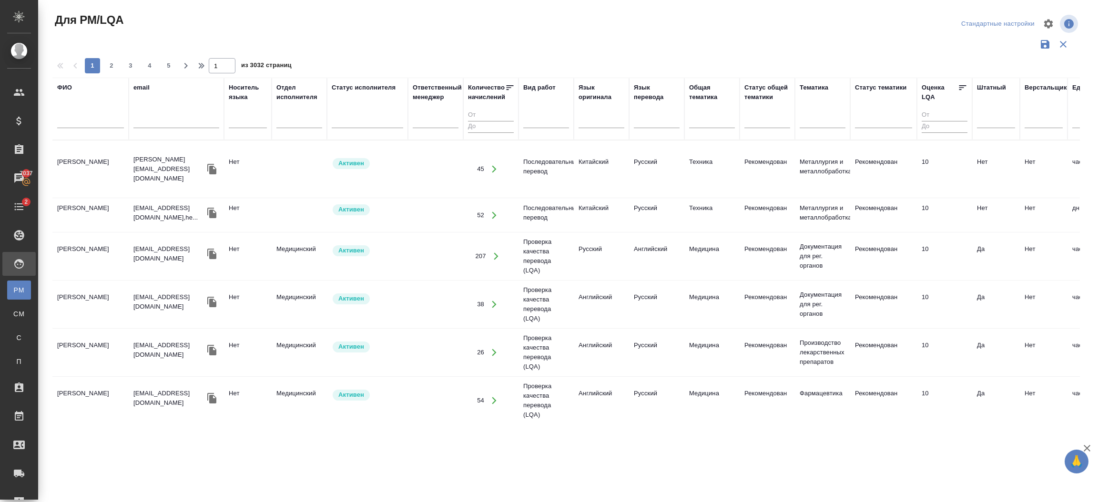
click at [84, 125] on input "text" at bounding box center [90, 122] width 67 height 12
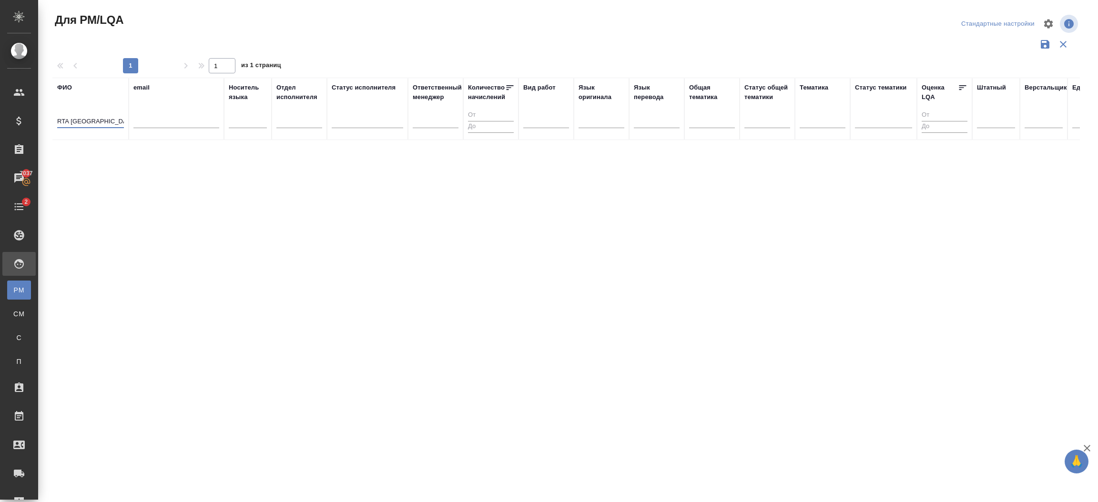
type input "RTA [GEOGRAPHIC_DATA]"
